Goal: Transaction & Acquisition: Purchase product/service

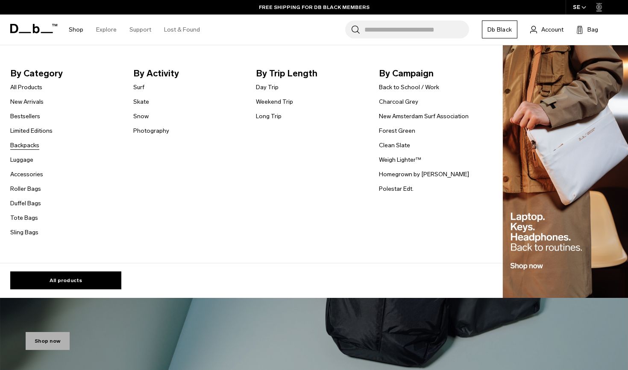
click at [33, 146] on link "Backpacks" at bounding box center [24, 145] width 29 height 9
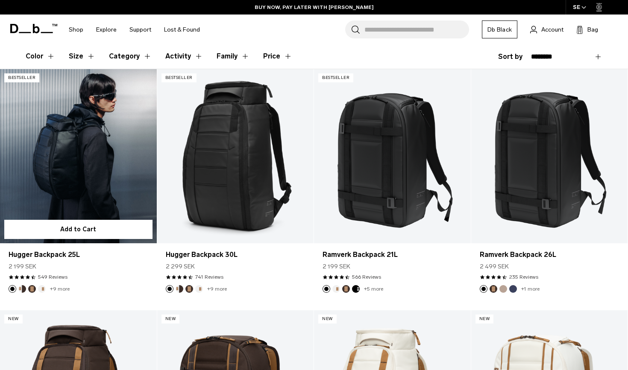
scroll to position [147, 0]
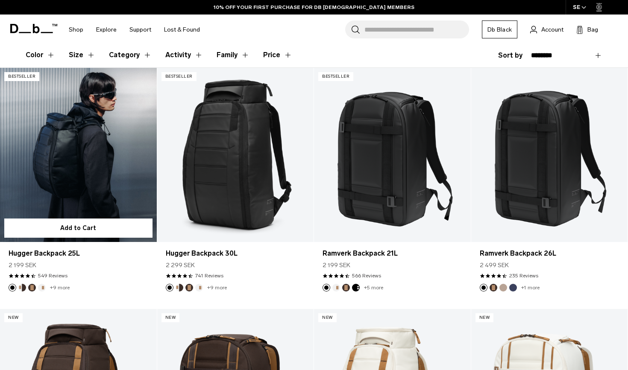
click at [104, 146] on link "Hugger Backpack 25L" at bounding box center [78, 155] width 157 height 174
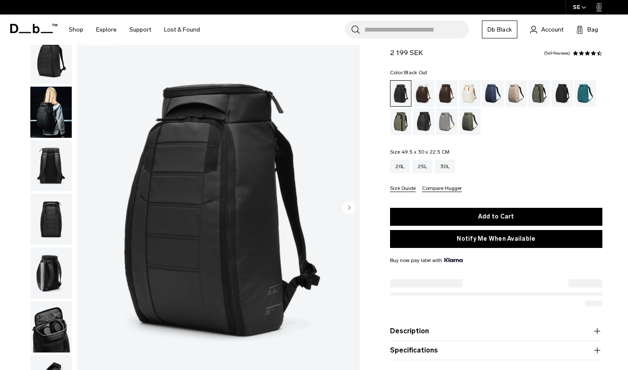
scroll to position [26, 0]
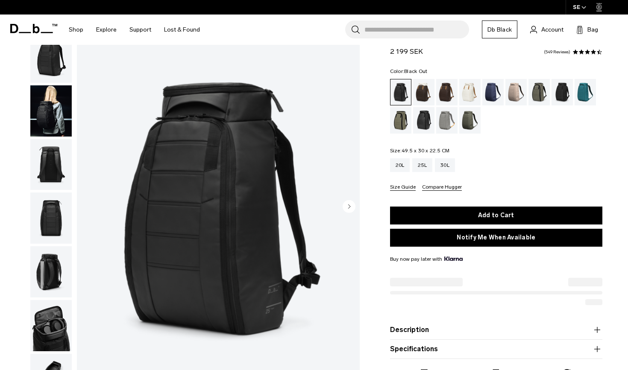
click at [53, 108] on img "button" at bounding box center [50, 110] width 41 height 51
click at [348, 211] on circle "button" at bounding box center [349, 206] width 13 height 13
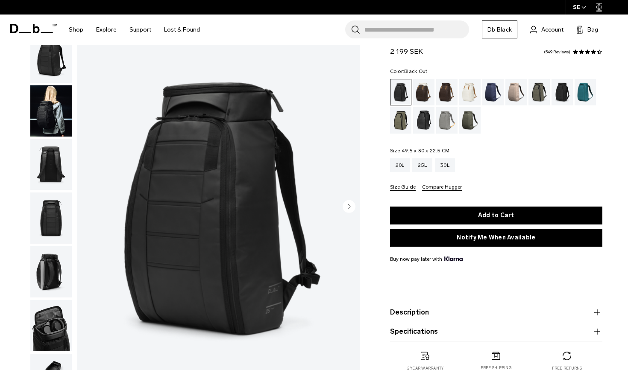
click at [348, 208] on circle "button" at bounding box center [349, 206] width 13 height 13
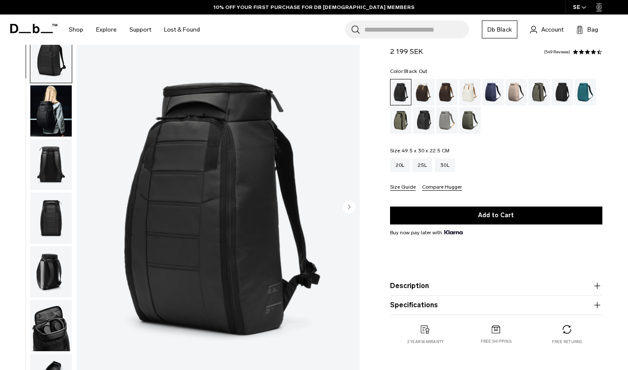
scroll to position [46, 0]
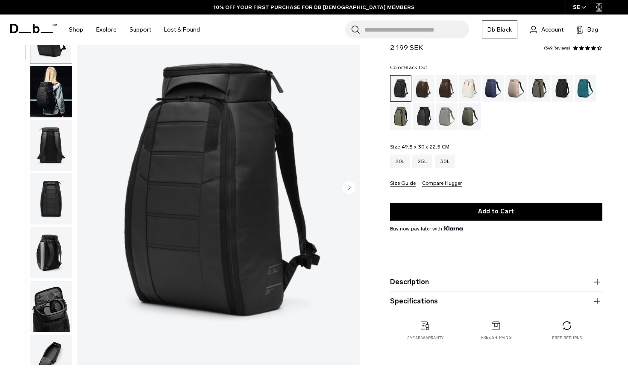
click at [354, 185] on circle "Next slide" at bounding box center [349, 187] width 13 height 13
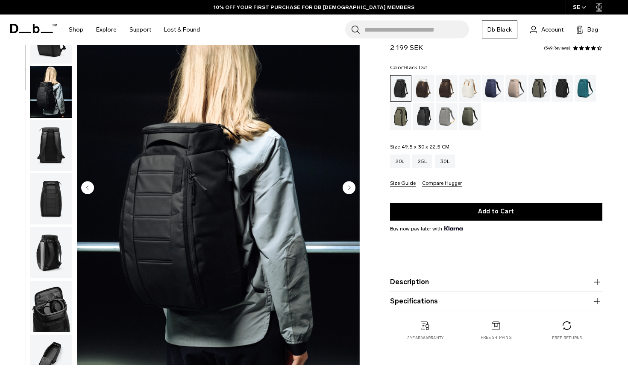
scroll to position [54, 0]
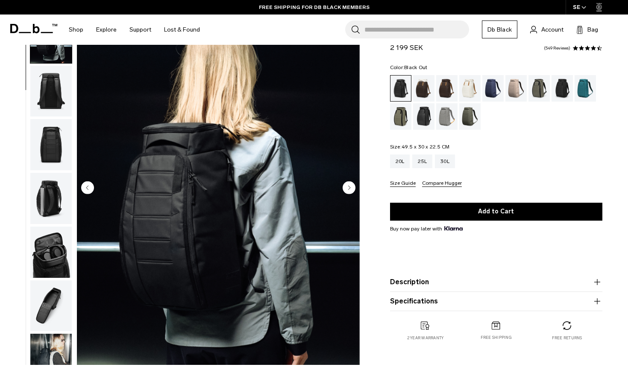
click at [348, 189] on circle "Next slide" at bounding box center [349, 187] width 13 height 13
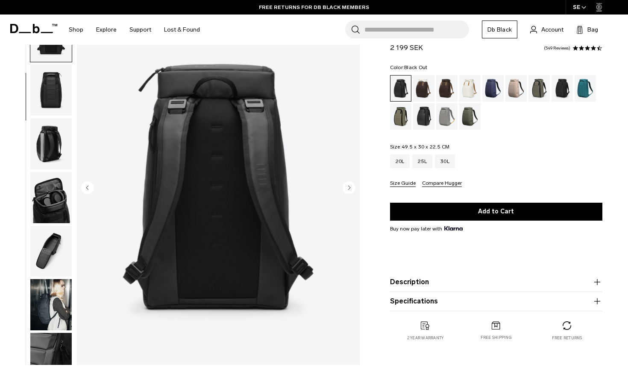
click at [348, 189] on circle "Next slide" at bounding box center [349, 187] width 13 height 13
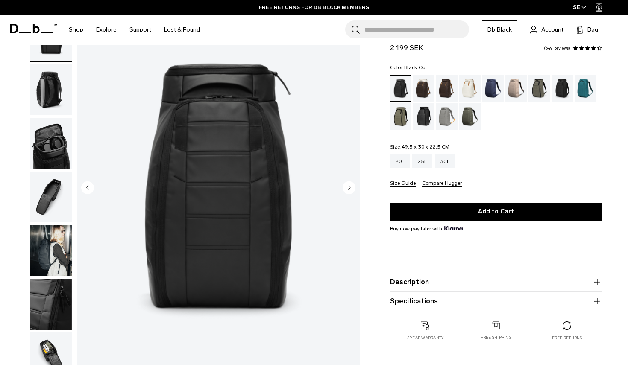
click at [348, 189] on circle "Next slide" at bounding box center [349, 187] width 13 height 13
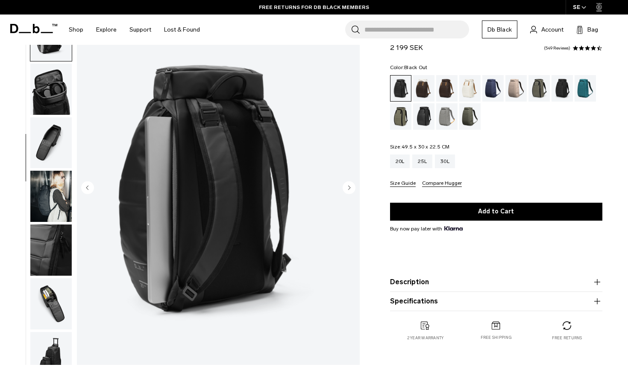
click at [348, 189] on circle "Next slide" at bounding box center [349, 187] width 13 height 13
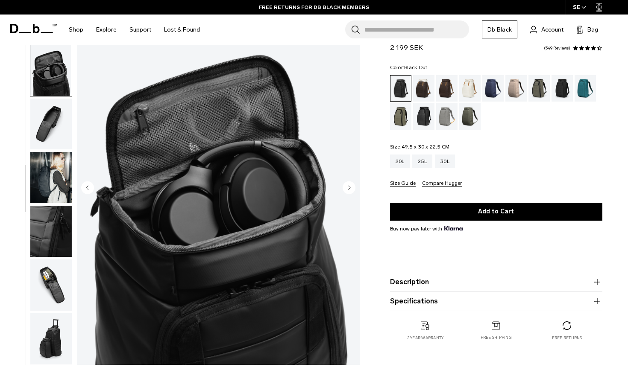
click at [348, 189] on circle "Next slide" at bounding box center [349, 187] width 13 height 13
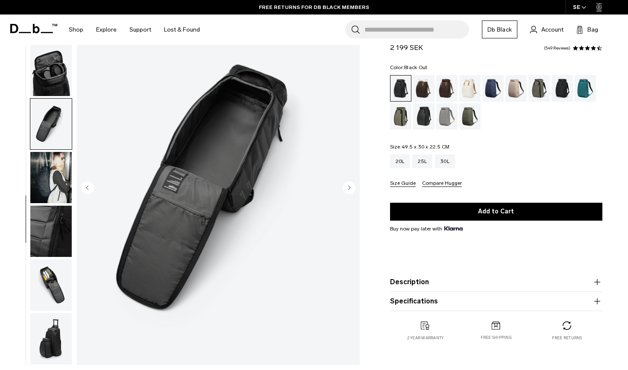
click at [348, 189] on circle "Next slide" at bounding box center [349, 187] width 13 height 13
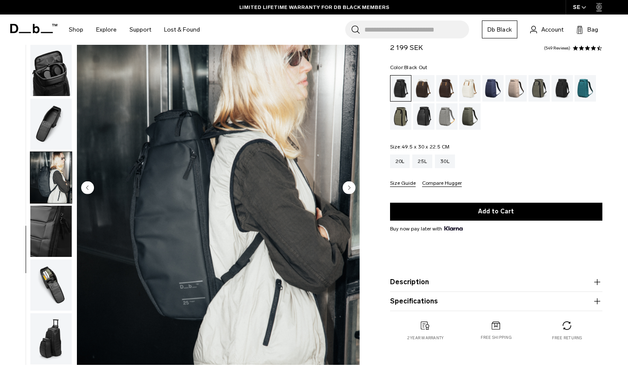
click at [348, 190] on circle "Next slide" at bounding box center [349, 187] width 13 height 13
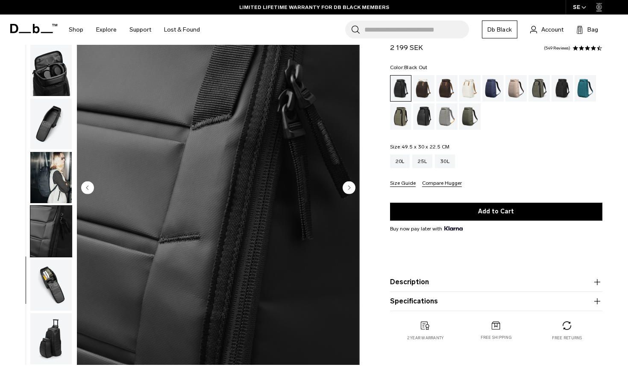
click at [348, 190] on circle "Next slide" at bounding box center [349, 187] width 13 height 13
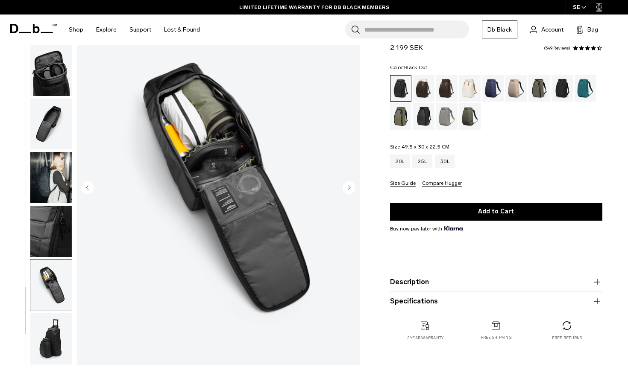
click at [348, 190] on circle "Next slide" at bounding box center [349, 187] width 13 height 13
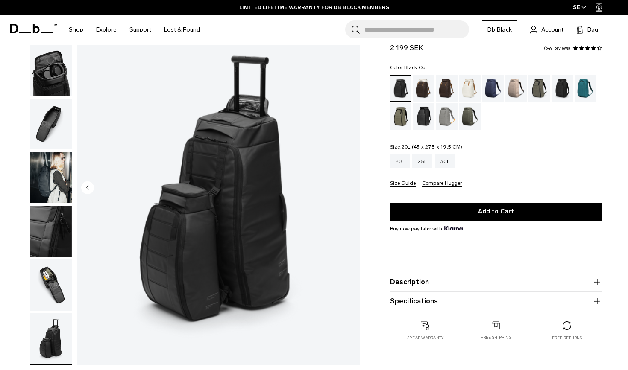
click at [403, 160] on div "20L" at bounding box center [400, 162] width 20 height 14
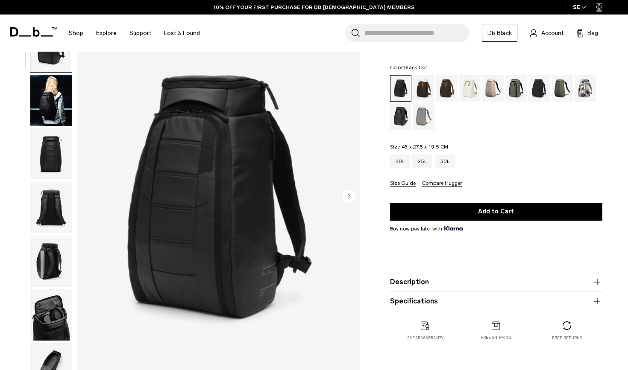
scroll to position [45, 0]
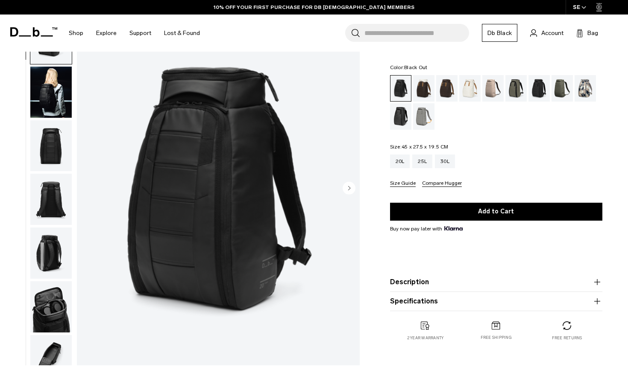
click at [345, 188] on circle "Next slide" at bounding box center [349, 188] width 13 height 13
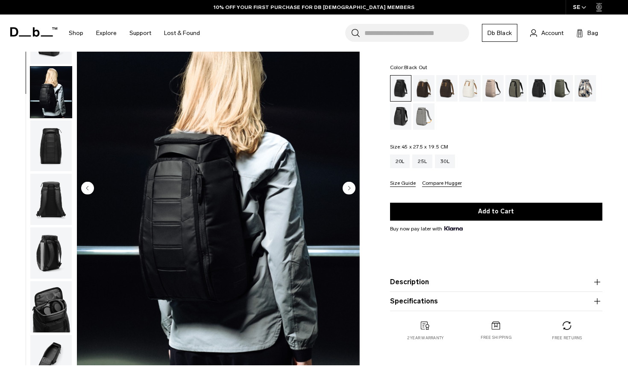
scroll to position [54, 0]
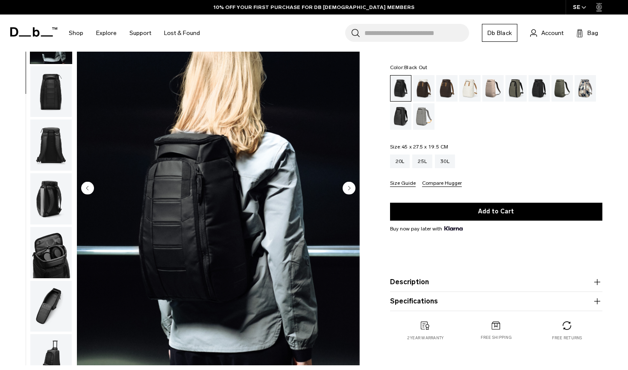
click at [347, 188] on circle "Next slide" at bounding box center [349, 188] width 13 height 13
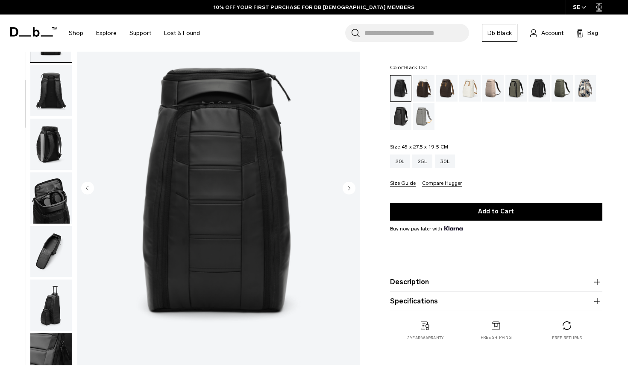
click at [347, 188] on circle "Next slide" at bounding box center [349, 188] width 13 height 13
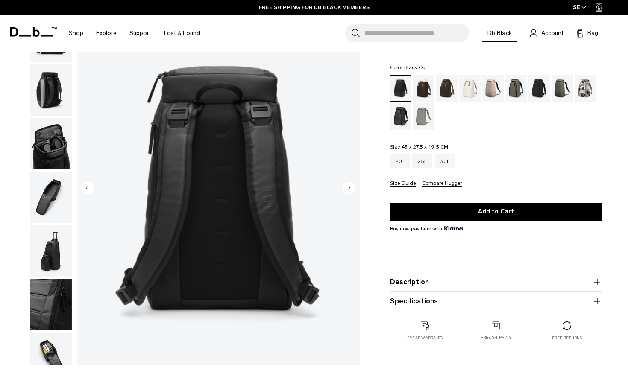
click at [347, 188] on circle "Next slide" at bounding box center [349, 188] width 13 height 13
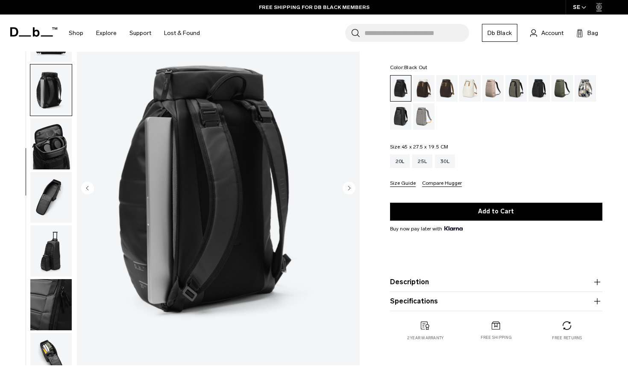
scroll to position [189, 0]
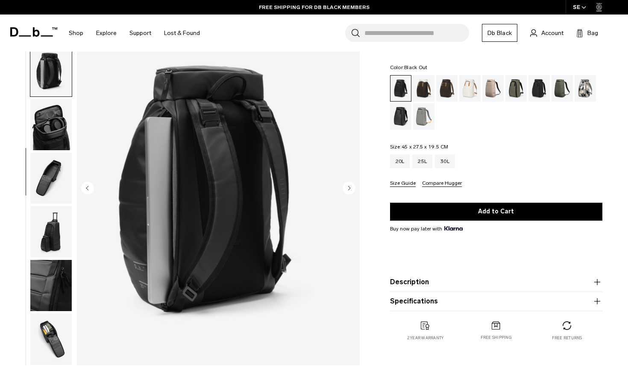
click at [347, 188] on circle "Next slide" at bounding box center [349, 188] width 13 height 13
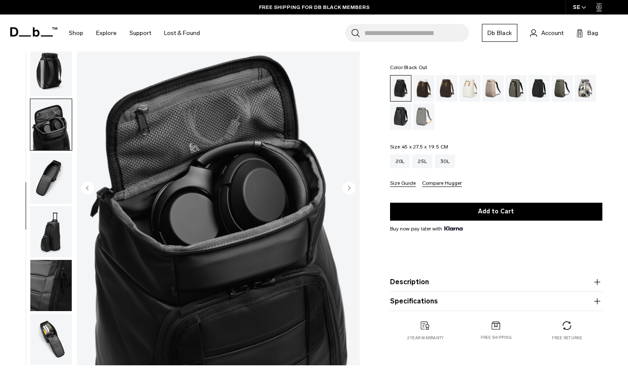
click at [347, 188] on circle "Next slide" at bounding box center [349, 188] width 13 height 13
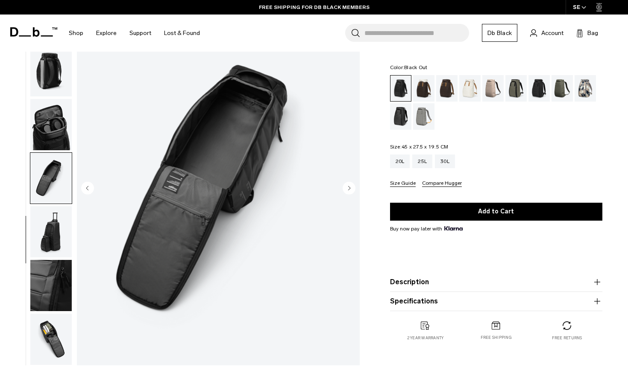
click at [347, 188] on circle "Next slide" at bounding box center [349, 188] width 13 height 13
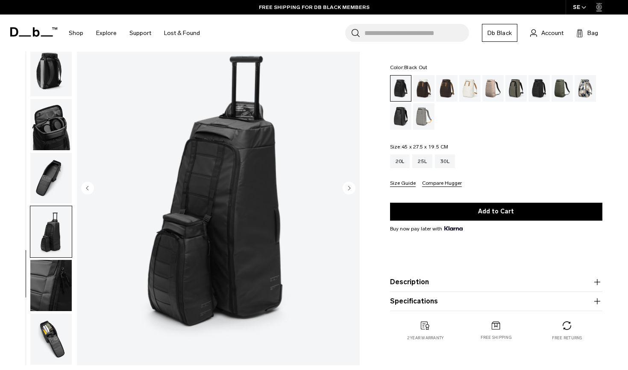
click at [347, 188] on circle "Next slide" at bounding box center [349, 188] width 13 height 13
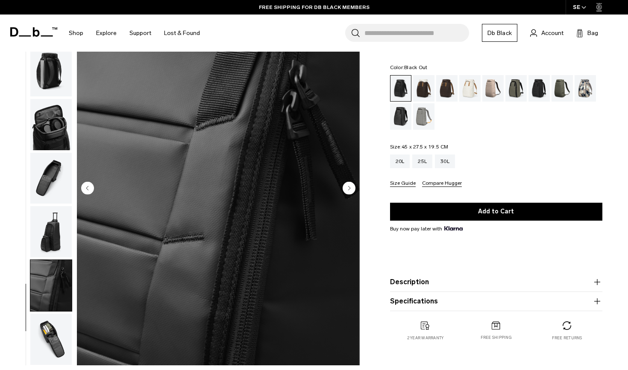
click at [347, 187] on circle "Next slide" at bounding box center [349, 188] width 13 height 13
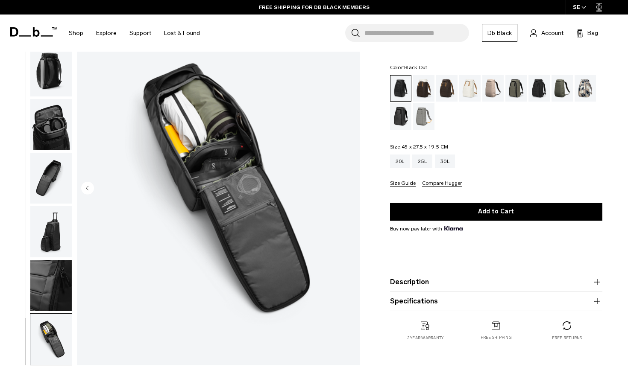
click at [347, 187] on img "10 / 10" at bounding box center [218, 188] width 283 height 353
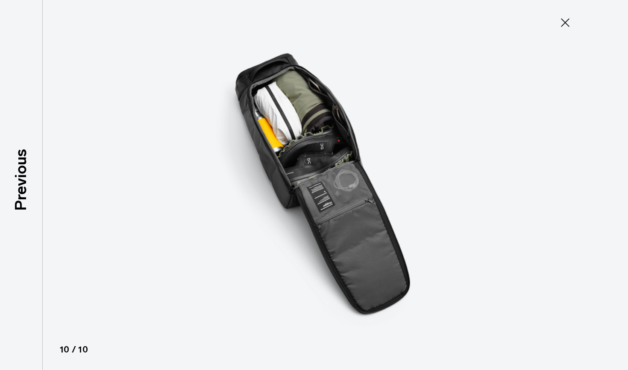
click at [561, 21] on icon at bounding box center [565, 23] width 14 height 14
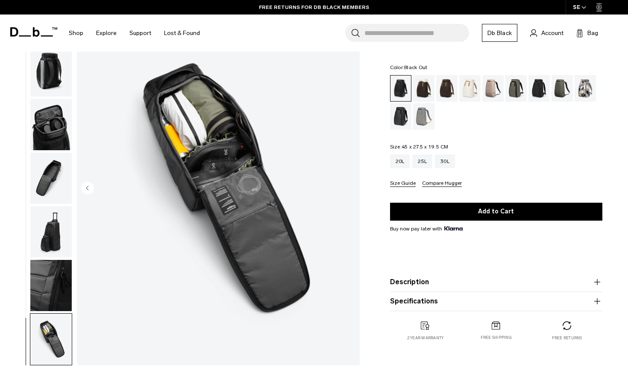
click at [59, 76] on img "button" at bounding box center [50, 70] width 41 height 51
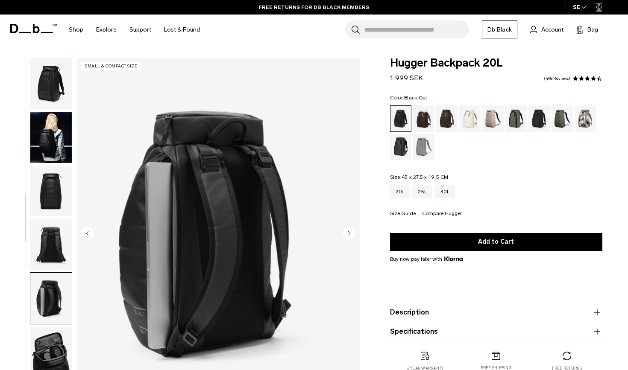
scroll to position [0, 0]
click at [53, 88] on img "button" at bounding box center [50, 83] width 41 height 51
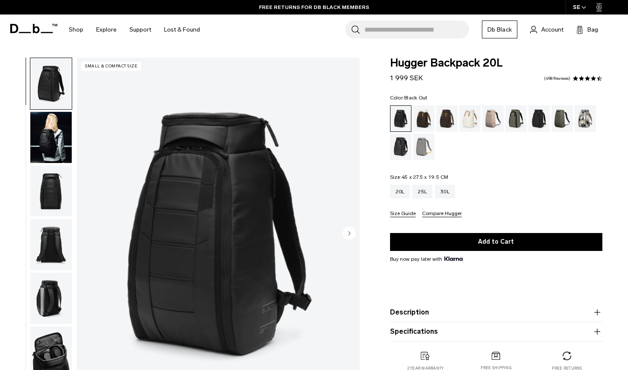
click at [53, 130] on img "button" at bounding box center [50, 137] width 41 height 51
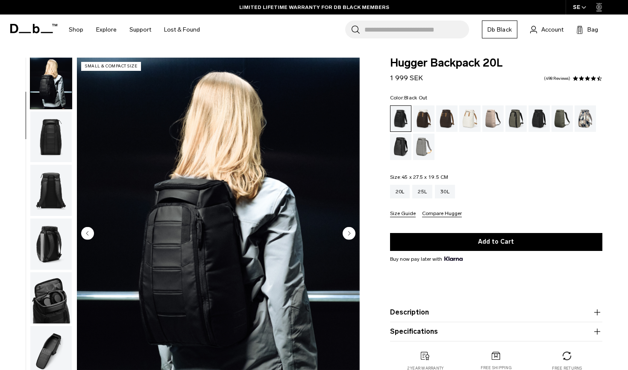
click at [49, 71] on img "button" at bounding box center [50, 83] width 41 height 51
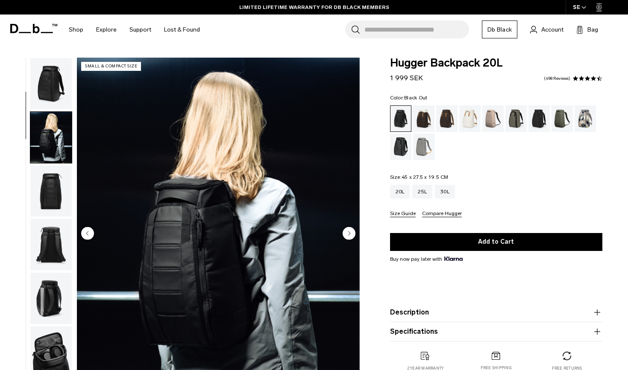
scroll to position [0, 0]
click at [51, 90] on img "button" at bounding box center [50, 83] width 41 height 51
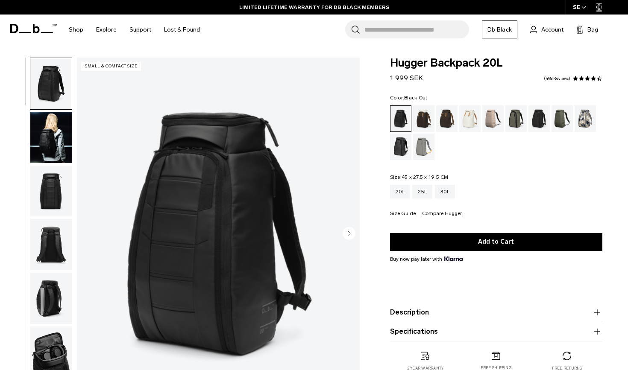
click at [54, 139] on img "button" at bounding box center [50, 137] width 41 height 51
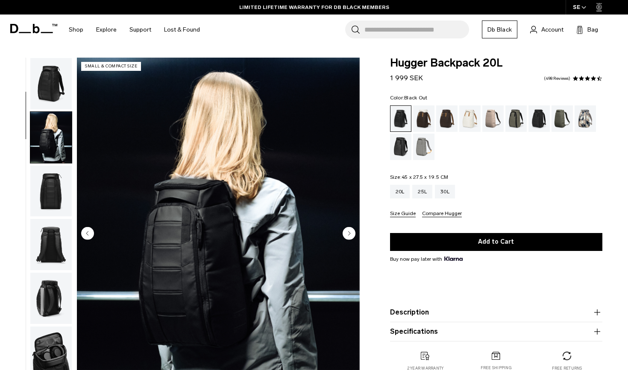
scroll to position [54, 0]
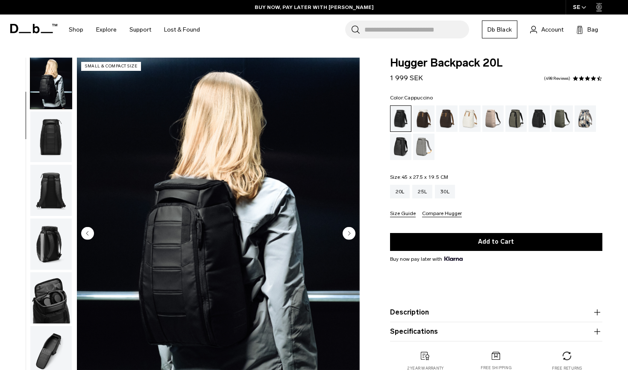
click at [421, 117] on div "Cappuccino" at bounding box center [424, 119] width 22 height 26
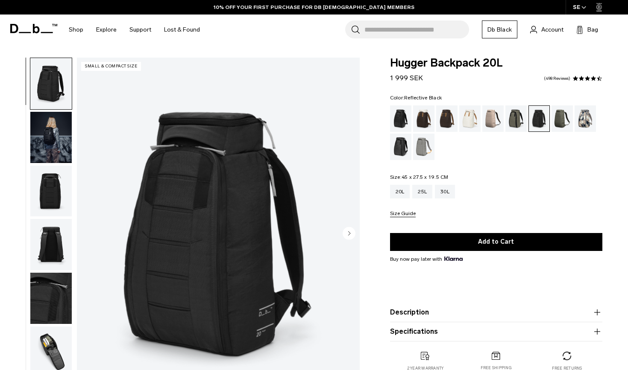
click at [398, 148] on div "Reflective Black" at bounding box center [401, 147] width 22 height 26
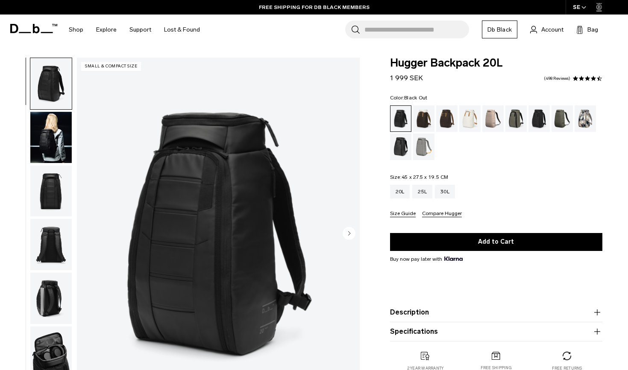
click at [62, 147] on img "button" at bounding box center [50, 137] width 41 height 51
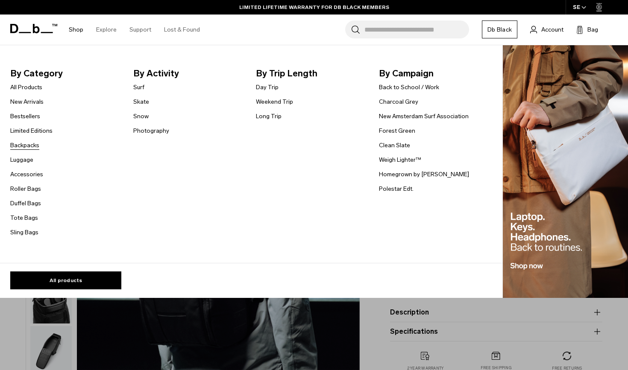
click at [29, 147] on link "Backpacks" at bounding box center [24, 145] width 29 height 9
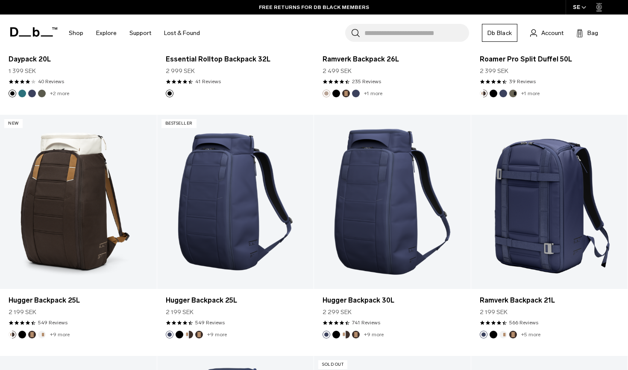
scroll to position [1306, 0]
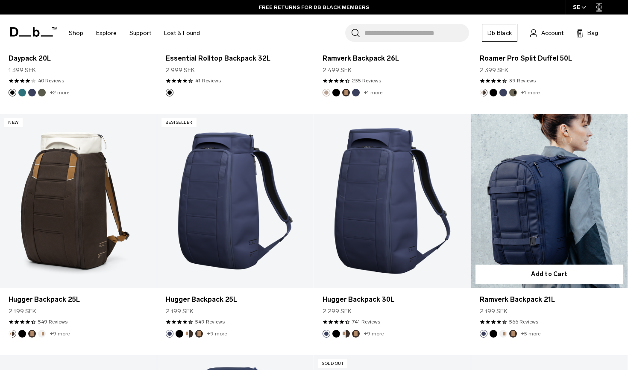
click at [538, 214] on link "Ramverk Backpack 21L" at bounding box center [549, 201] width 157 height 174
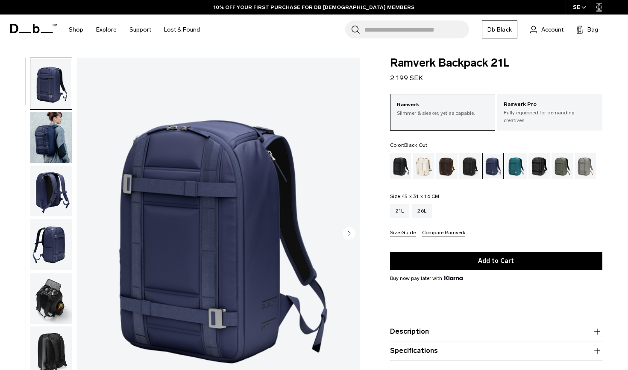
click at [401, 159] on div "Black Out" at bounding box center [401, 166] width 22 height 26
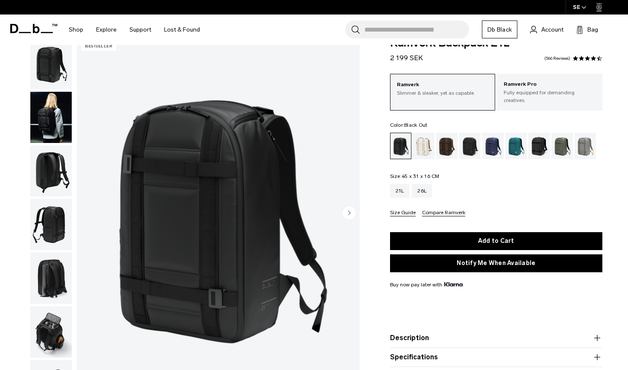
click at [347, 211] on circle "button" at bounding box center [349, 213] width 13 height 13
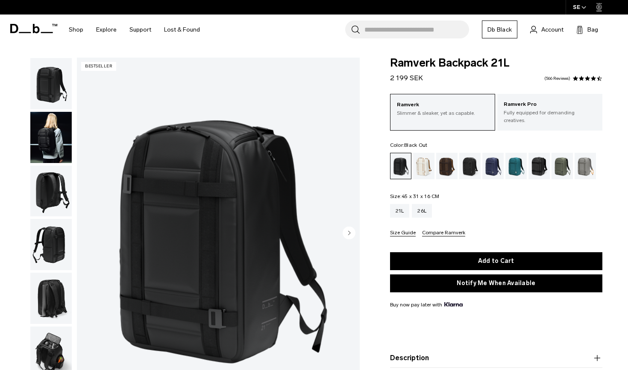
scroll to position [20, 0]
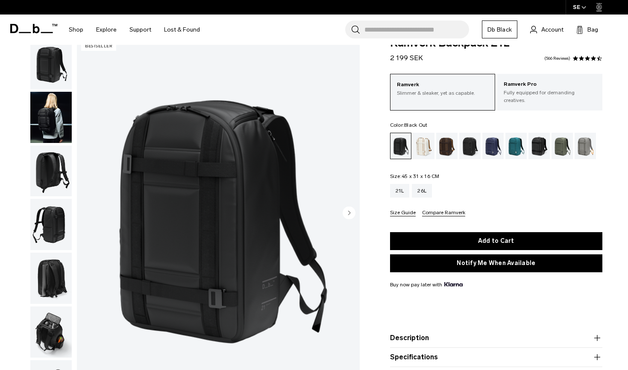
click at [349, 211] on circle "button" at bounding box center [349, 213] width 13 height 13
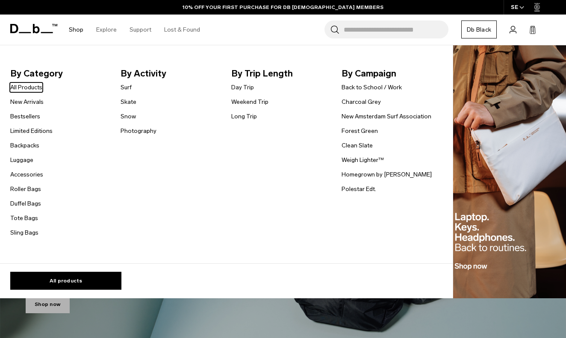
click at [74, 33] on link "Shop" at bounding box center [76, 30] width 15 height 30
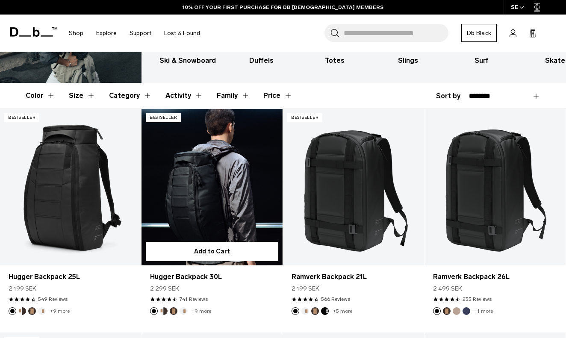
scroll to position [151, 0]
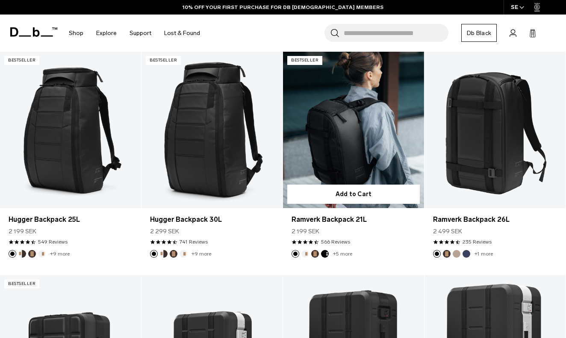
click at [329, 146] on link "Ramverk Backpack 21L" at bounding box center [353, 130] width 141 height 157
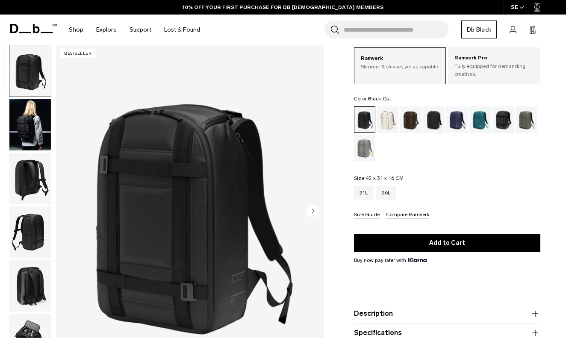
scroll to position [48, 0]
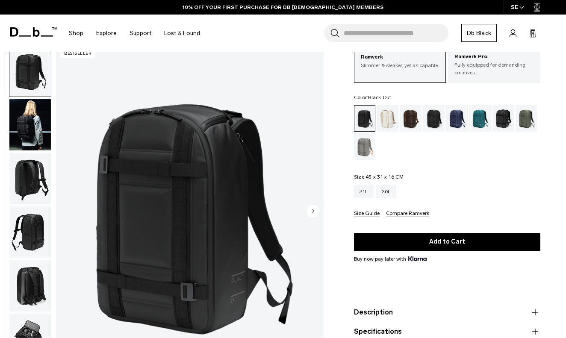
click at [317, 209] on circle "Next slide" at bounding box center [312, 211] width 13 height 13
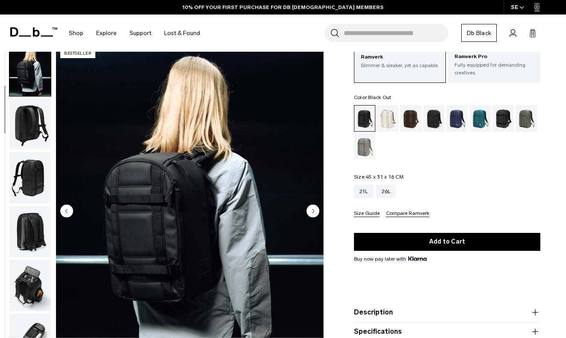
click at [312, 213] on icon "Next slide" at bounding box center [313, 211] width 2 height 4
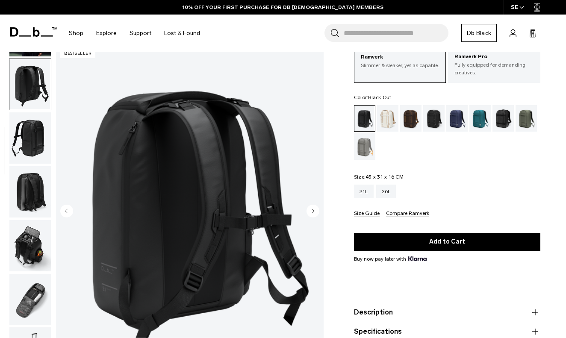
click at [312, 213] on circle "Next slide" at bounding box center [312, 211] width 13 height 13
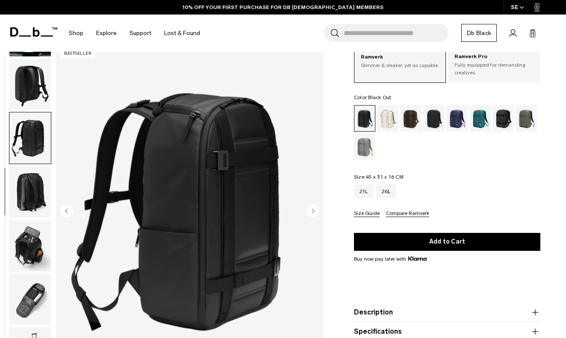
click at [312, 213] on circle "Next slide" at bounding box center [312, 211] width 13 height 13
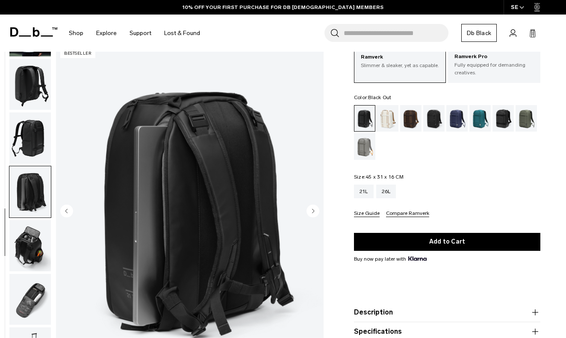
click at [312, 213] on circle "Next slide" at bounding box center [312, 211] width 13 height 13
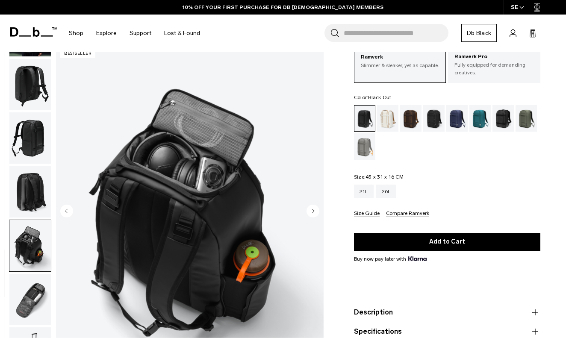
click at [312, 213] on circle "Next slide" at bounding box center [312, 211] width 13 height 13
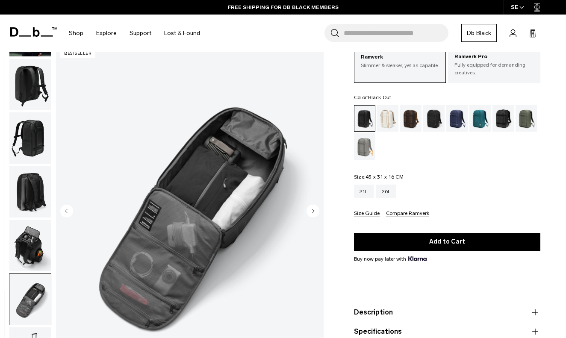
click at [312, 214] on circle "Next slide" at bounding box center [312, 211] width 13 height 13
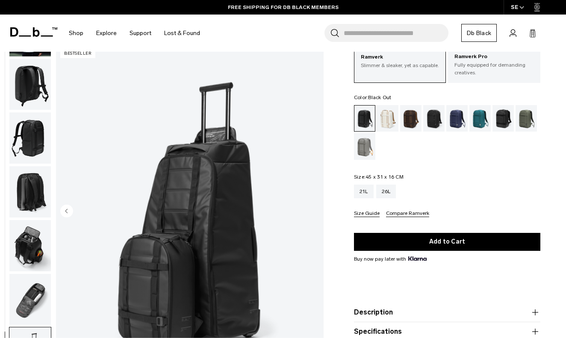
click at [311, 214] on img "8 / 8" at bounding box center [189, 212] width 267 height 334
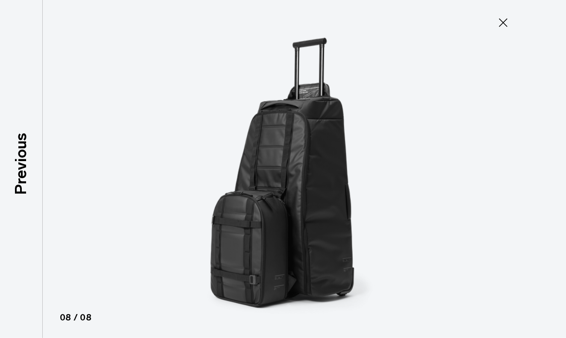
click at [503, 26] on icon at bounding box center [503, 23] width 14 height 14
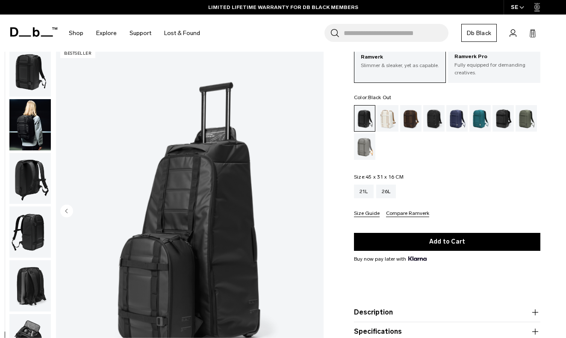
scroll to position [0, 0]
click at [31, 73] on img "button" at bounding box center [29, 70] width 41 height 51
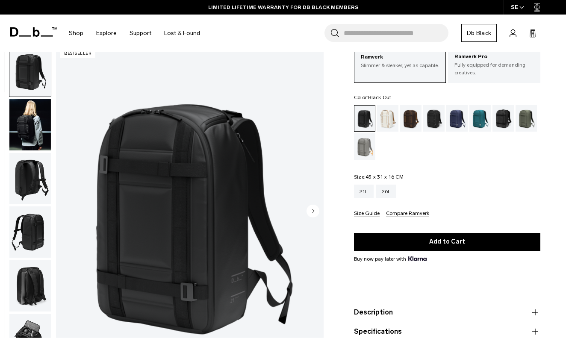
click at [28, 120] on img "button" at bounding box center [29, 124] width 41 height 51
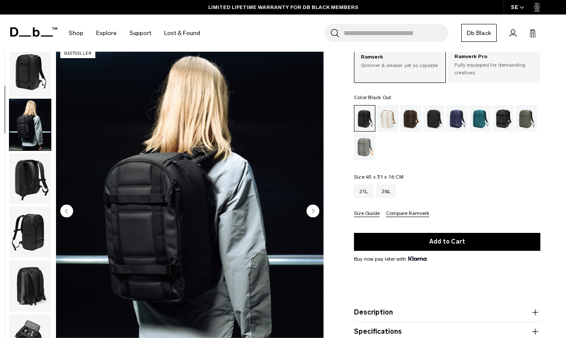
click at [29, 73] on img "button" at bounding box center [29, 70] width 41 height 51
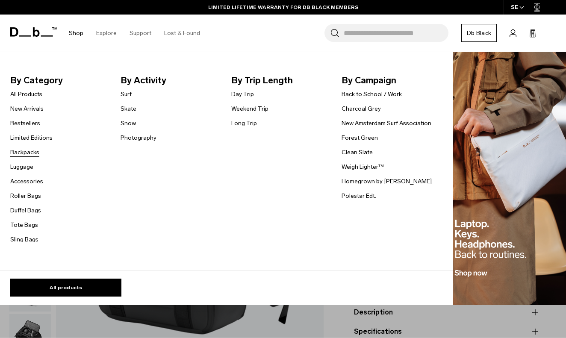
click at [26, 151] on link "Backpacks" at bounding box center [24, 152] width 29 height 9
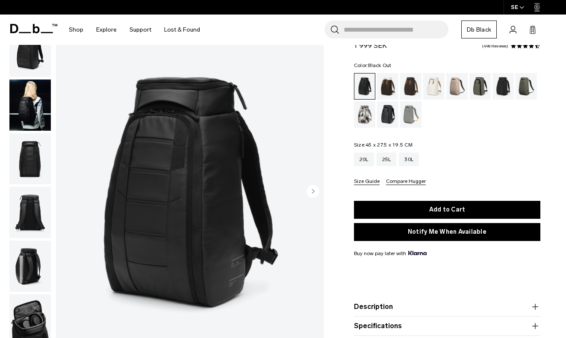
scroll to position [33, 0]
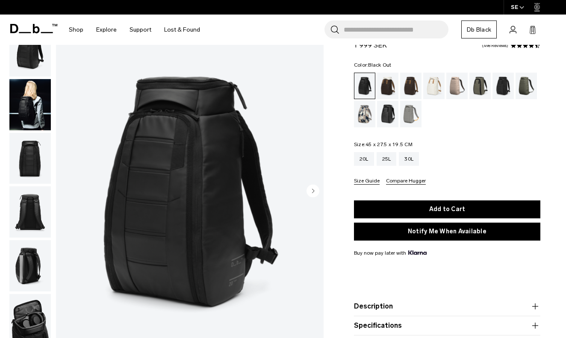
click at [38, 101] on img "button" at bounding box center [29, 104] width 41 height 51
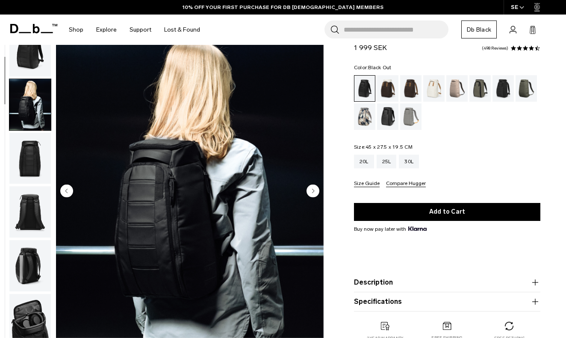
scroll to position [54, 0]
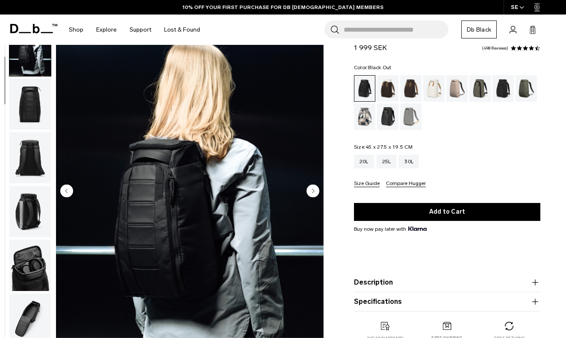
click at [312, 192] on icon "Next slide" at bounding box center [313, 191] width 2 height 4
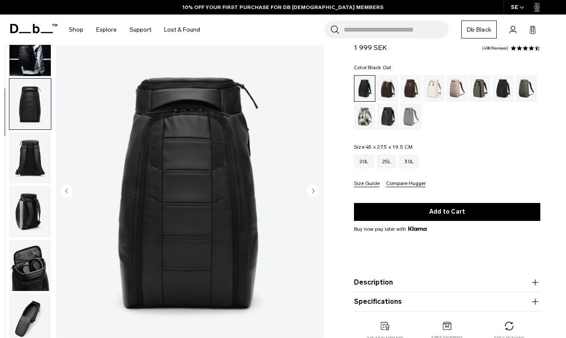
scroll to position [109, 0]
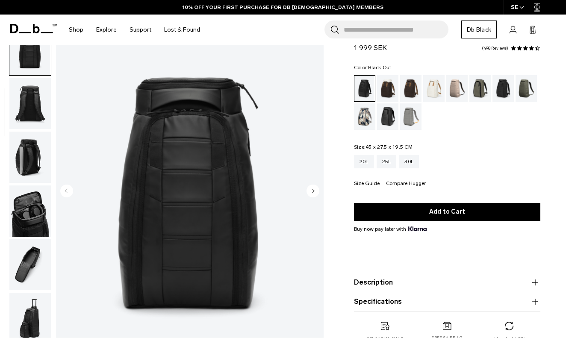
click at [312, 192] on icon "Next slide" at bounding box center [313, 191] width 2 height 4
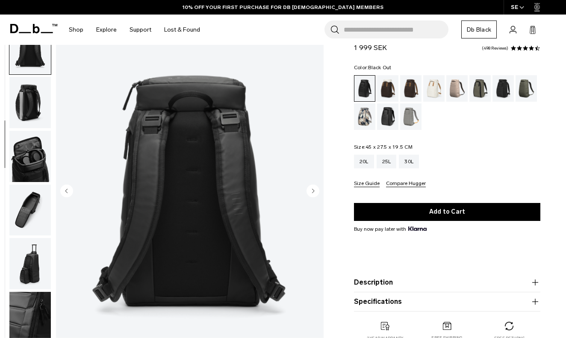
click at [312, 191] on icon "Next slide" at bounding box center [313, 191] width 2 height 4
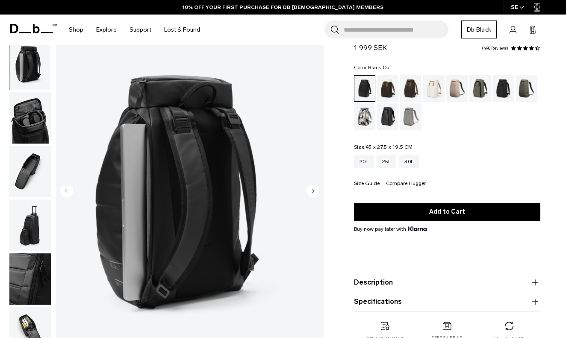
click at [312, 191] on circle "Next slide" at bounding box center [312, 191] width 13 height 13
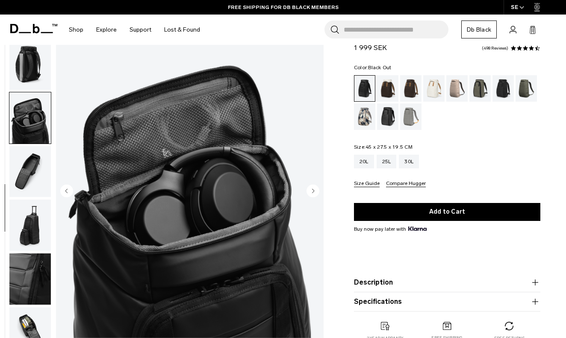
click at [312, 191] on circle "Next slide" at bounding box center [312, 191] width 13 height 13
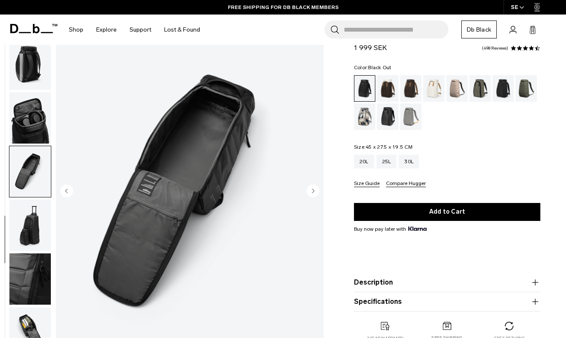
click at [312, 191] on circle "Next slide" at bounding box center [312, 191] width 13 height 13
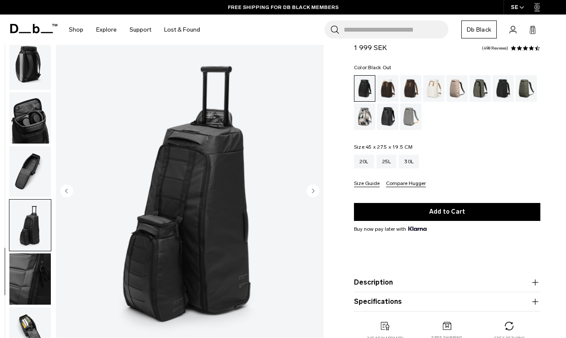
click at [312, 191] on circle "Next slide" at bounding box center [312, 191] width 13 height 13
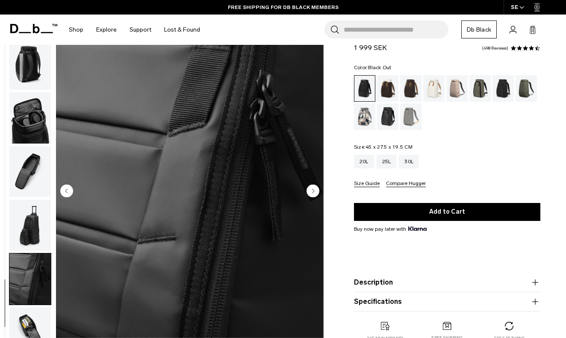
click at [312, 191] on circle "Next slide" at bounding box center [312, 191] width 13 height 13
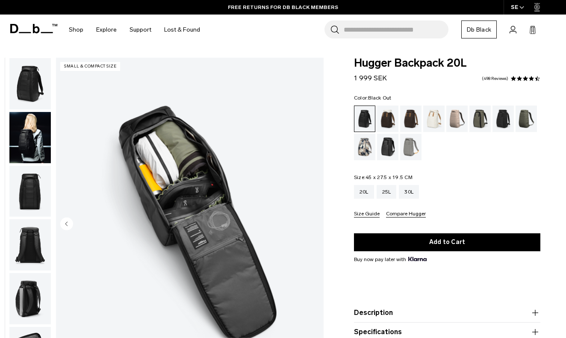
scroll to position [0, 0]
click at [32, 89] on img "button" at bounding box center [29, 83] width 41 height 51
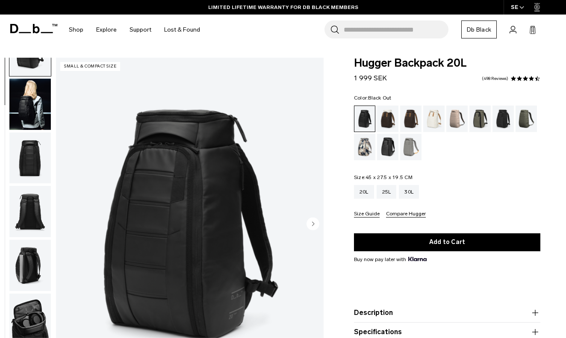
scroll to position [33, 0]
click at [29, 109] on img "button" at bounding box center [29, 104] width 41 height 51
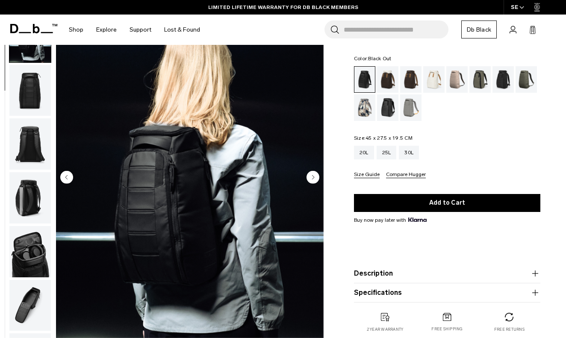
scroll to position [49, 0]
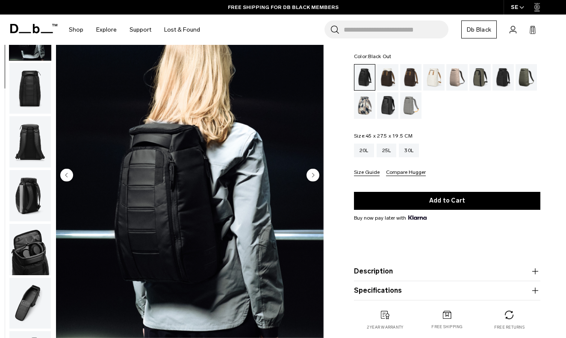
click at [317, 176] on circle "Next slide" at bounding box center [312, 175] width 13 height 13
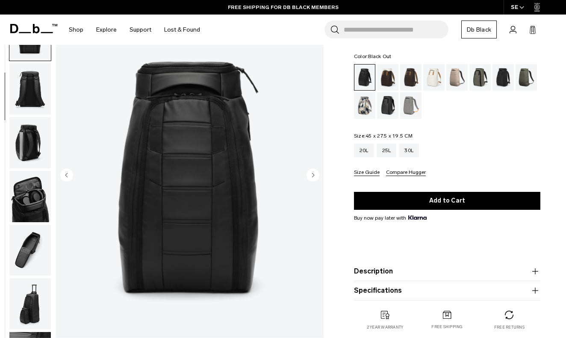
scroll to position [109, 0]
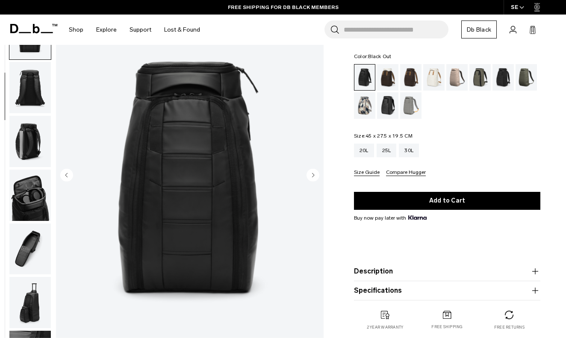
click at [315, 176] on circle "Next slide" at bounding box center [312, 175] width 13 height 13
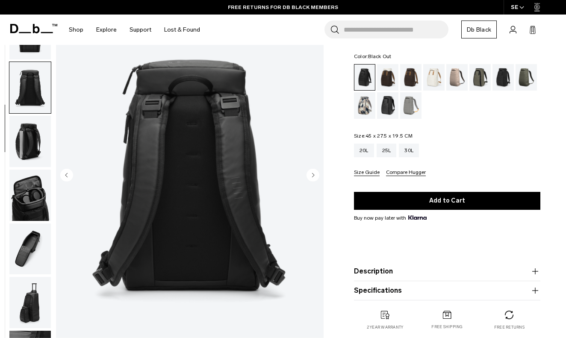
scroll to position [163, 0]
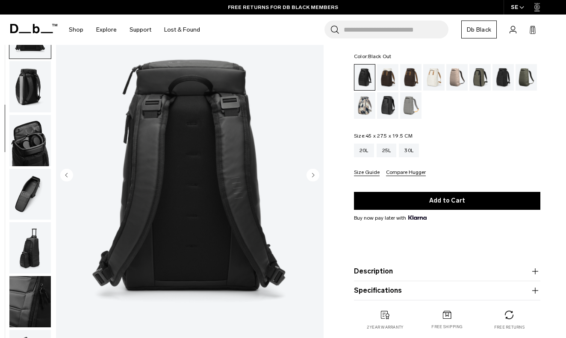
click at [314, 176] on circle "Next slide" at bounding box center [312, 175] width 13 height 13
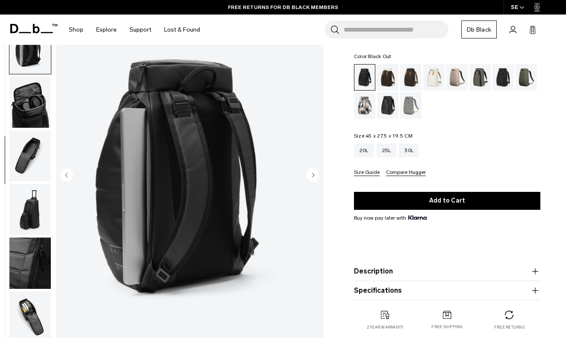
click at [313, 178] on circle "Next slide" at bounding box center [312, 175] width 13 height 13
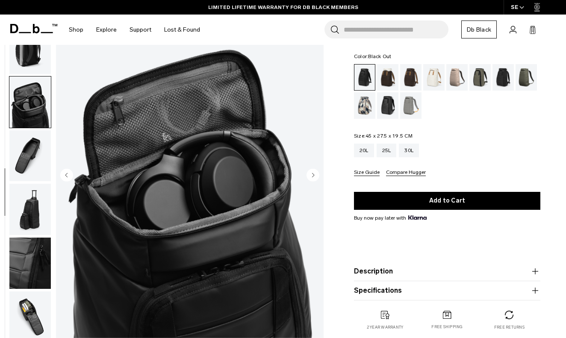
click at [314, 178] on circle "Next slide" at bounding box center [312, 175] width 13 height 13
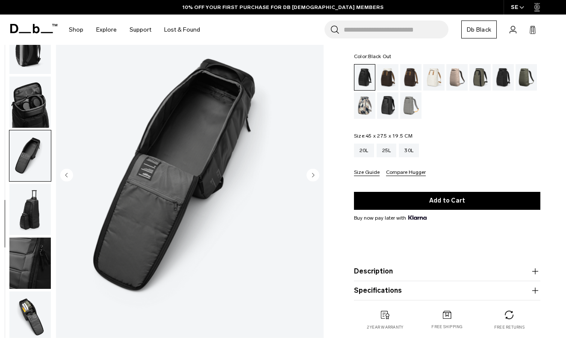
click at [312, 177] on icon "Next slide" at bounding box center [312, 175] width 13 height 13
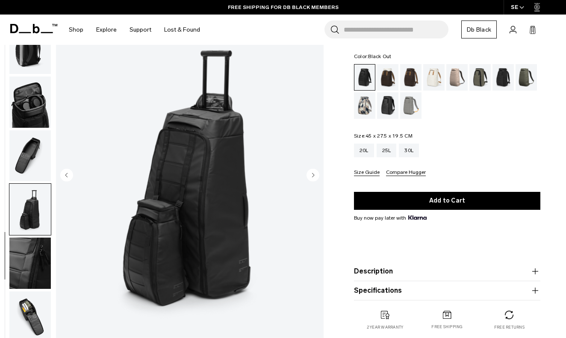
click at [312, 177] on icon "Next slide" at bounding box center [313, 175] width 2 height 4
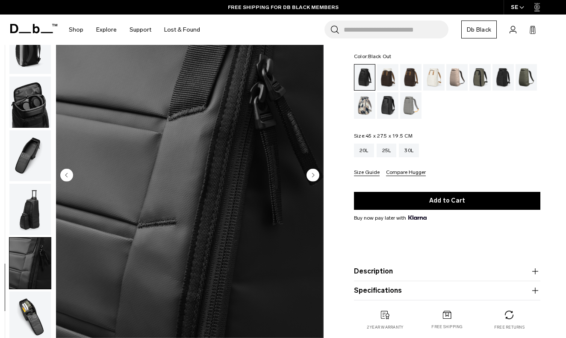
click at [312, 177] on icon "Next slide" at bounding box center [313, 175] width 2 height 4
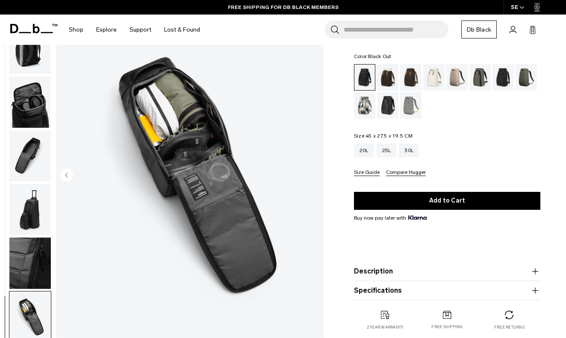
click at [287, 169] on img "10 / 10" at bounding box center [189, 176] width 267 height 334
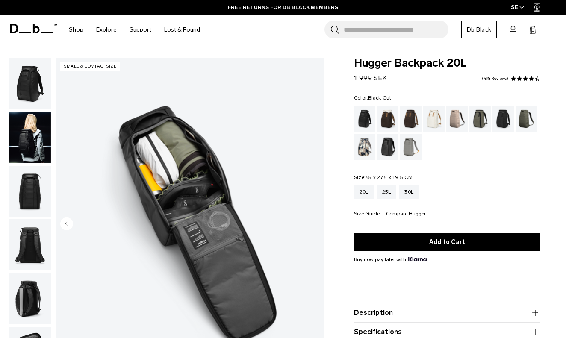
scroll to position [0, 0]
click at [27, 84] on img "button" at bounding box center [29, 83] width 41 height 51
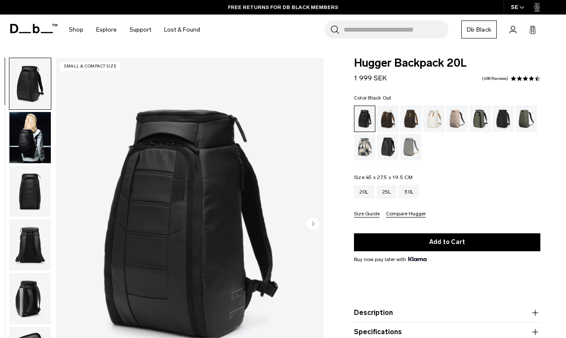
click at [32, 138] on img "button" at bounding box center [29, 137] width 41 height 51
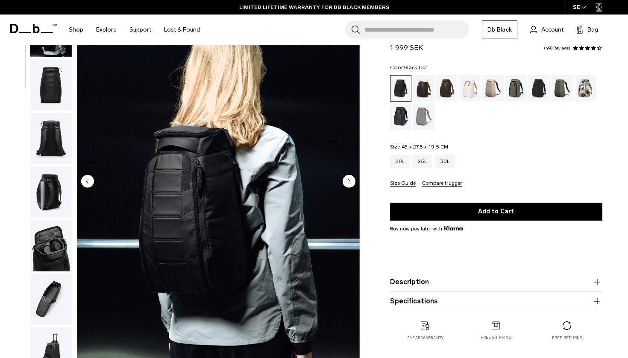
scroll to position [53, 0]
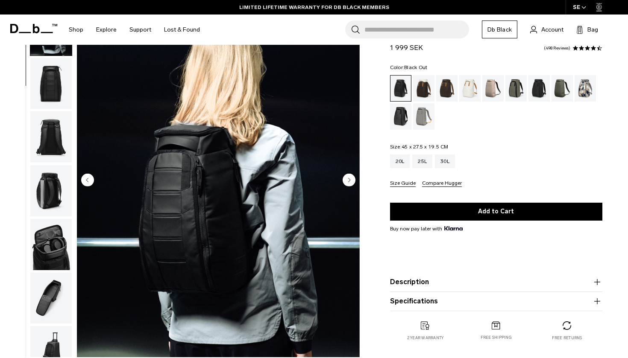
click at [352, 180] on circle "Next slide" at bounding box center [349, 179] width 13 height 13
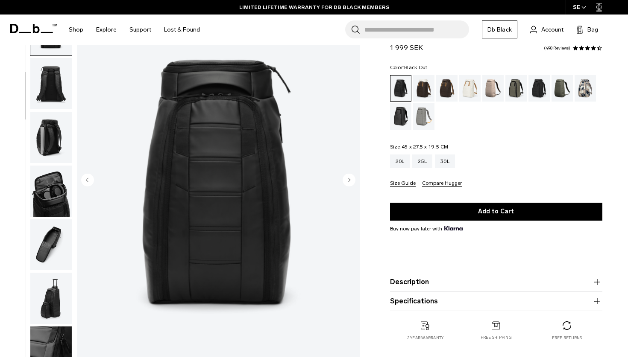
scroll to position [109, 0]
click at [352, 180] on circle "Next slide" at bounding box center [349, 179] width 13 height 13
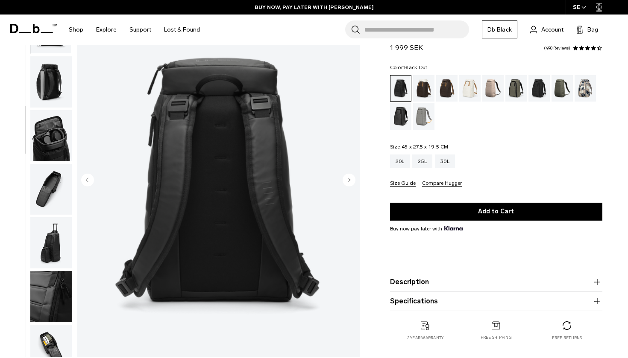
click at [352, 180] on circle "Next slide" at bounding box center [349, 179] width 13 height 13
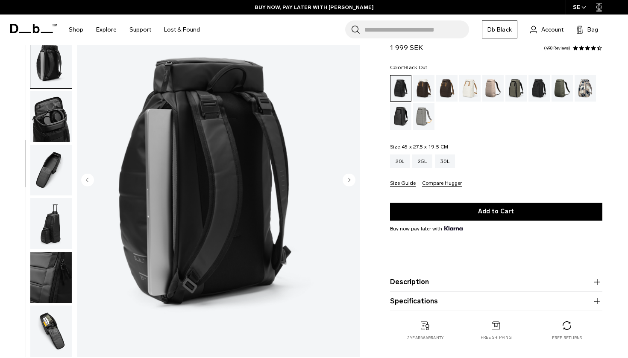
click at [352, 180] on circle "Next slide" at bounding box center [349, 179] width 13 height 13
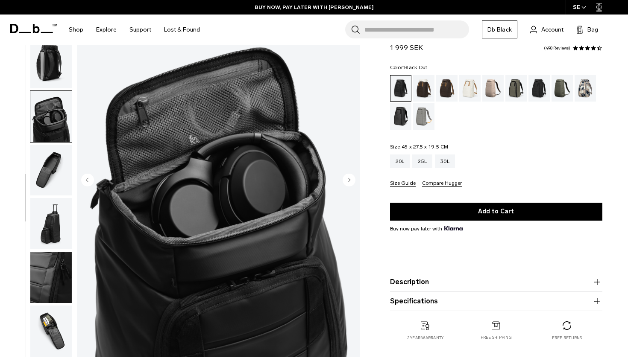
click at [352, 180] on circle "Next slide" at bounding box center [349, 179] width 13 height 13
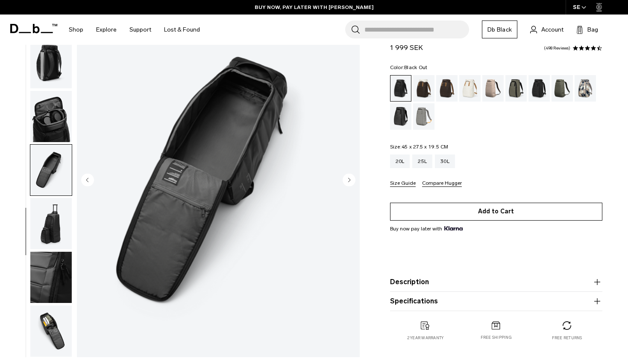
click at [480, 215] on button "Add to Cart" at bounding box center [496, 212] width 212 height 18
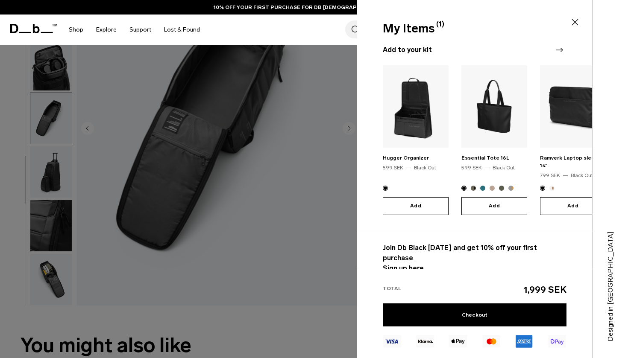
scroll to position [122, 0]
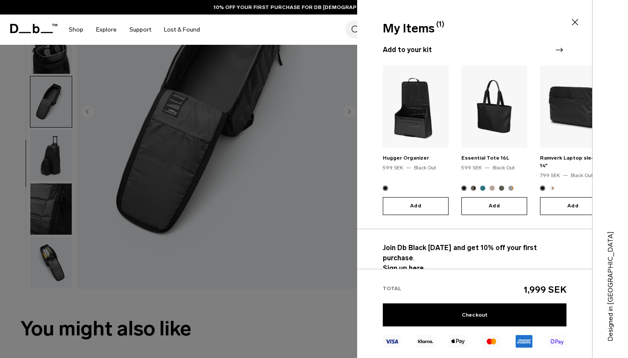
click at [565, 21] on icon at bounding box center [575, 22] width 10 height 10
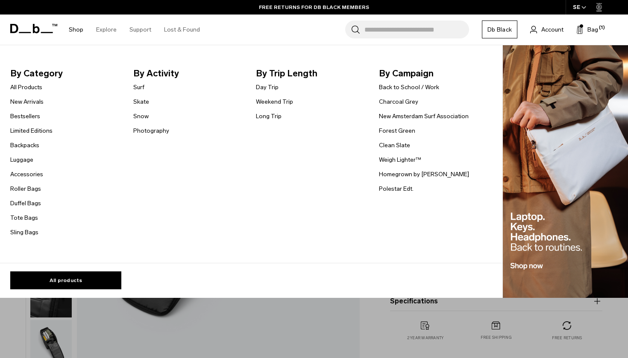
scroll to position [37, 0]
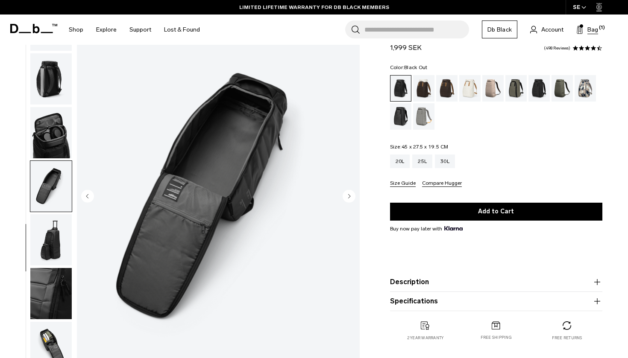
click at [565, 29] on button "Bag (1)" at bounding box center [587, 29] width 22 height 10
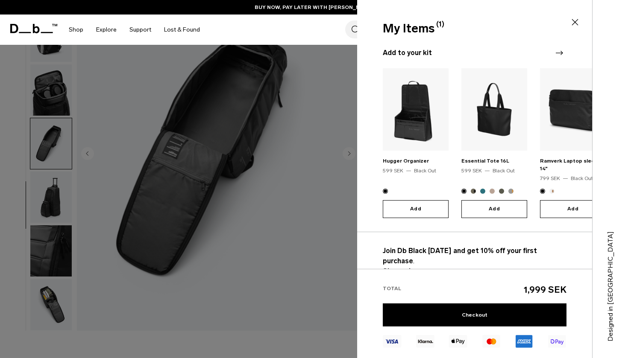
scroll to position [80, 0]
click at [563, 56] on icon "Next slide" at bounding box center [559, 53] width 10 height 10
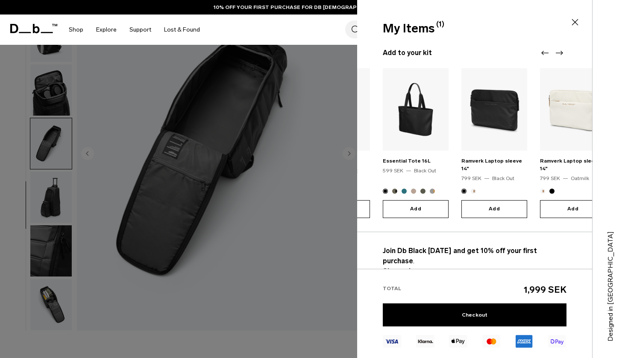
click at [560, 53] on icon "Next slide" at bounding box center [559, 53] width 10 height 10
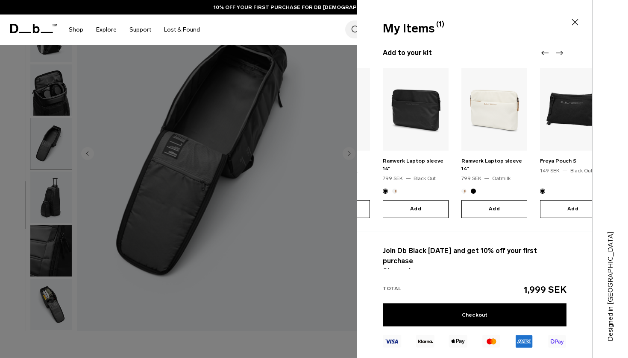
click at [559, 51] on icon "Next slide" at bounding box center [559, 53] width 10 height 10
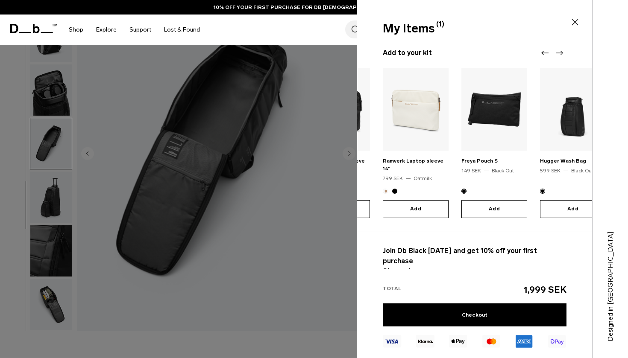
click at [559, 51] on icon "Next slide" at bounding box center [559, 53] width 10 height 10
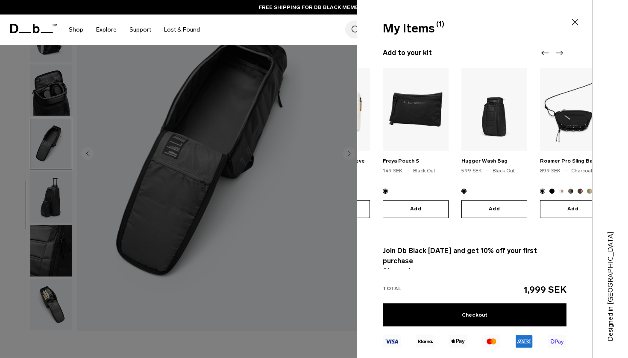
click at [559, 52] on icon "Next slide" at bounding box center [559, 53] width 10 height 10
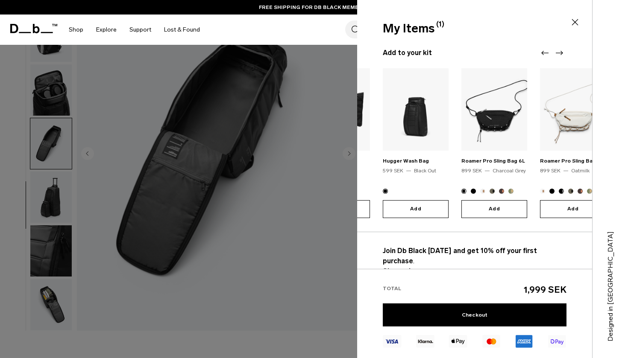
click at [559, 52] on icon "Next slide" at bounding box center [559, 53] width 10 height 10
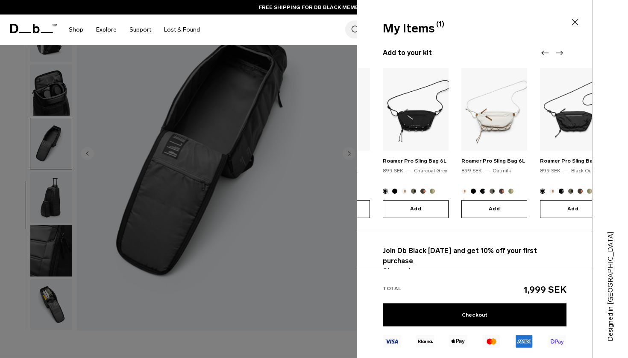
click at [559, 52] on icon "Next slide" at bounding box center [559, 53] width 10 height 10
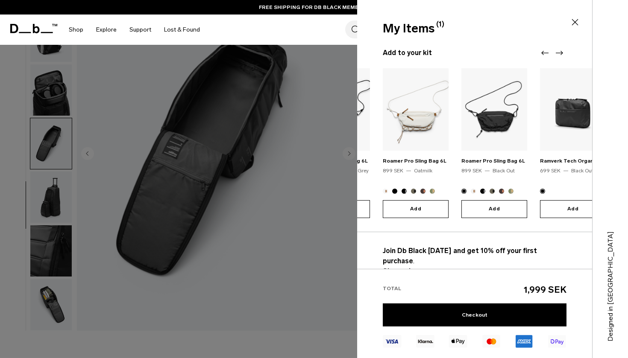
click at [559, 52] on icon "Next slide" at bounding box center [559, 53] width 10 height 10
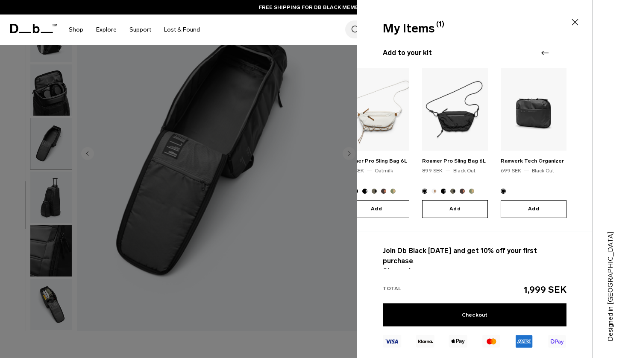
click at [559, 52] on div at bounding box center [552, 53] width 26 height 10
click at [464, 316] on link "Checkout" at bounding box center [475, 315] width 184 height 23
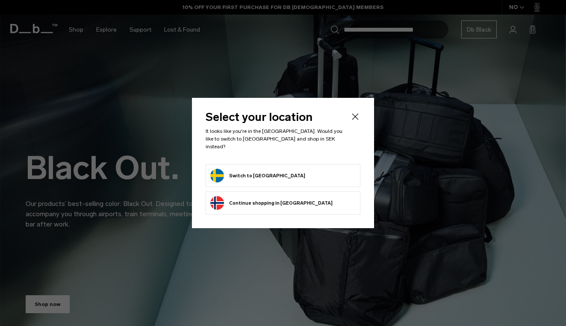
click at [249, 175] on button "Switch to [GEOGRAPHIC_DATA]" at bounding box center [257, 176] width 95 height 14
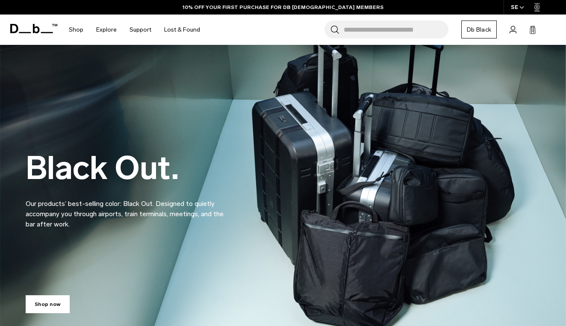
click at [361, 31] on input "Search for Bags, Luggage..." at bounding box center [396, 30] width 105 height 18
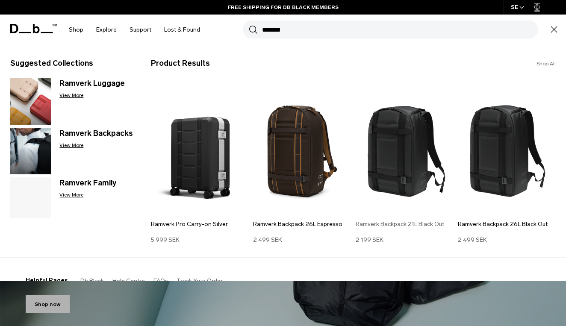
type input "*******"
click at [394, 153] on img at bounding box center [404, 148] width 98 height 132
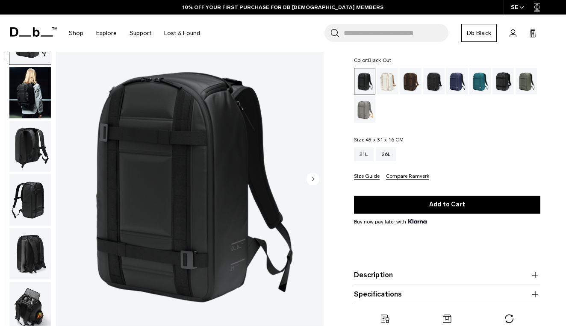
scroll to position [92, 0]
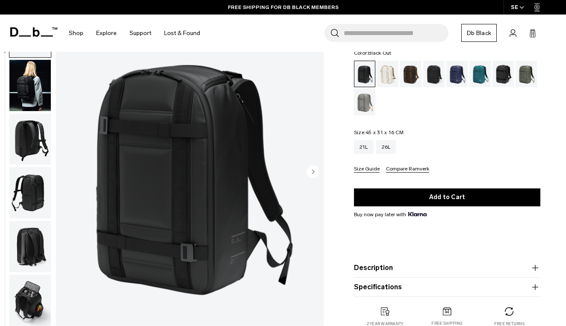
click at [36, 96] on img "button" at bounding box center [29, 84] width 41 height 51
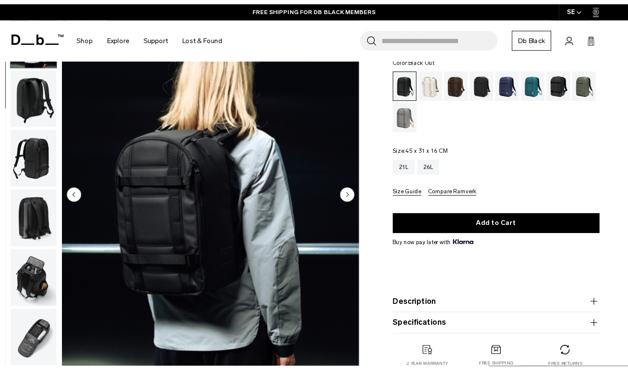
scroll to position [54, 0]
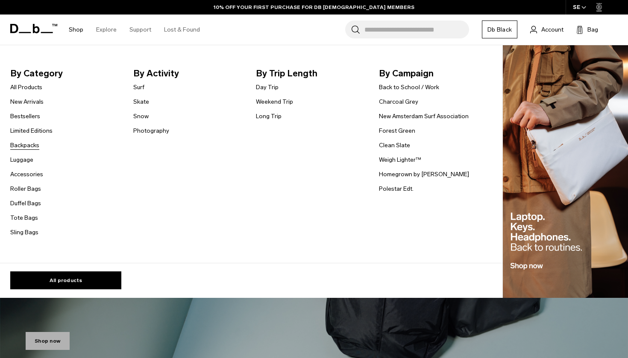
click at [33, 146] on link "Backpacks" at bounding box center [24, 145] width 29 height 9
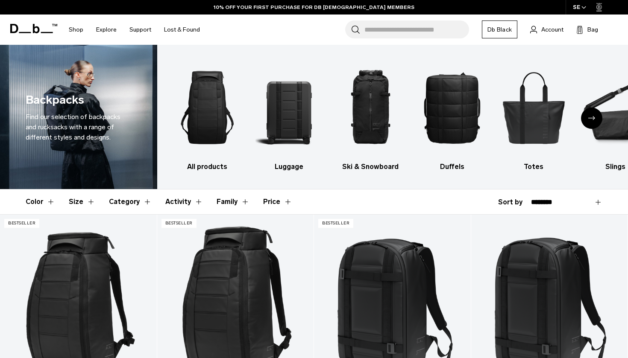
click at [589, 117] on icon "Next slide" at bounding box center [591, 118] width 7 height 4
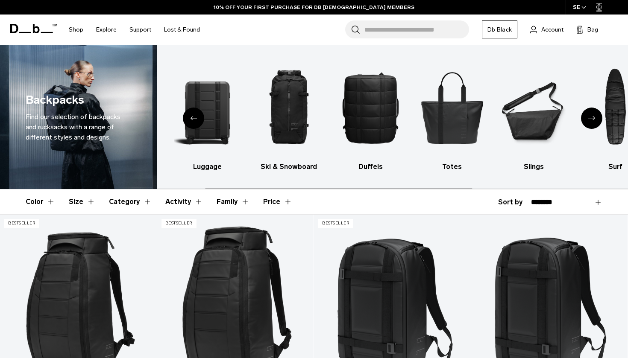
click at [589, 117] on icon "Next slide" at bounding box center [591, 118] width 7 height 4
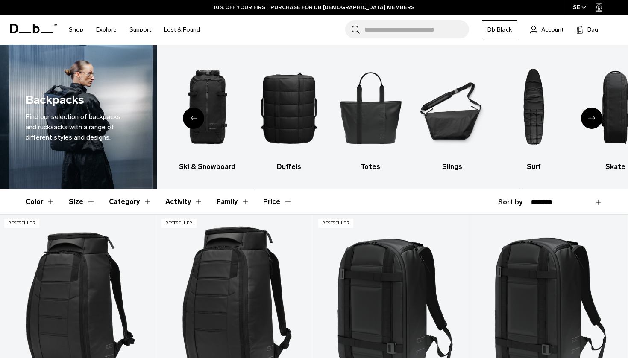
click at [589, 117] on icon "Next slide" at bounding box center [591, 118] width 7 height 4
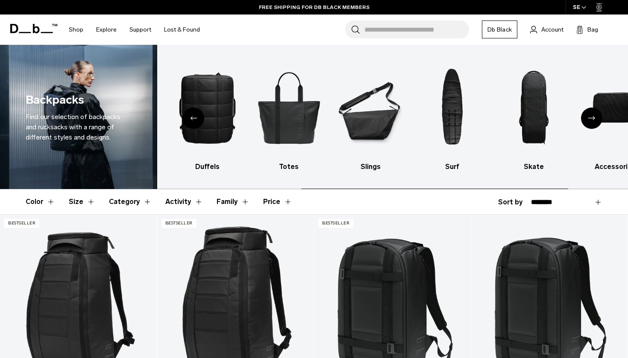
click at [589, 117] on icon "Next slide" at bounding box center [591, 118] width 7 height 4
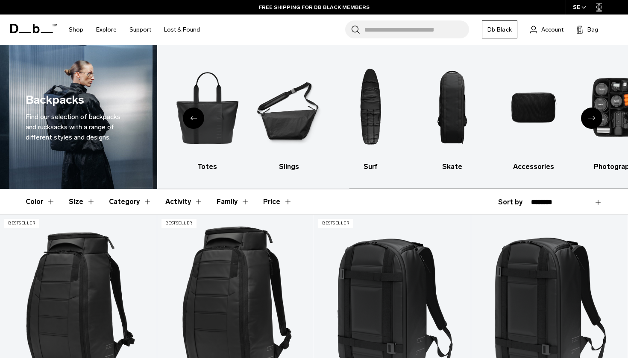
click at [589, 117] on icon "Next slide" at bounding box center [591, 118] width 7 height 4
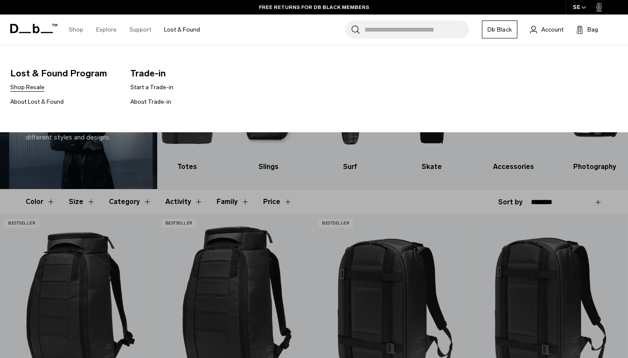
click at [32, 88] on link "Shop Resale" at bounding box center [27, 87] width 34 height 9
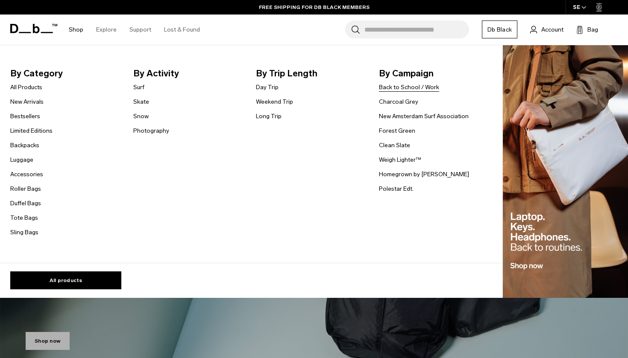
click at [388, 88] on link "Back to School / Work" at bounding box center [409, 87] width 60 height 9
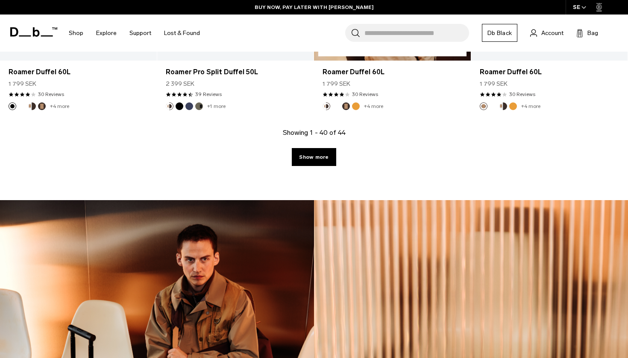
scroll to position [3241, 0]
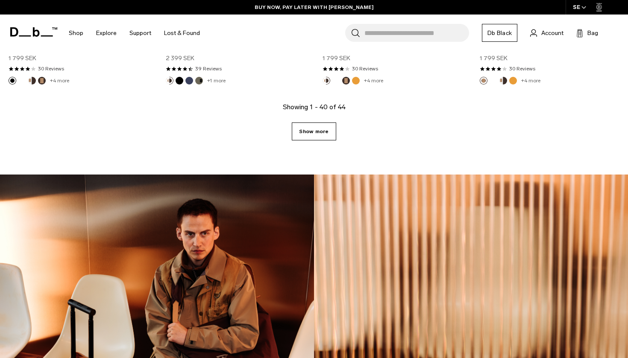
click at [325, 135] on link "Show more" at bounding box center [314, 132] width 44 height 18
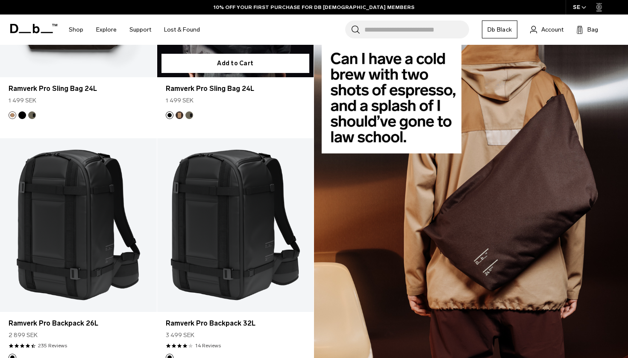
scroll to position [517, 0]
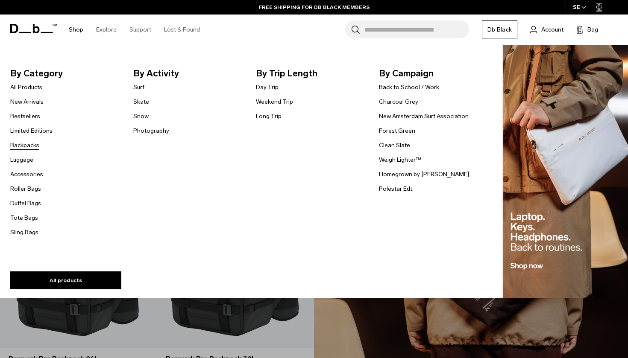
click at [31, 147] on link "Backpacks" at bounding box center [24, 145] width 29 height 9
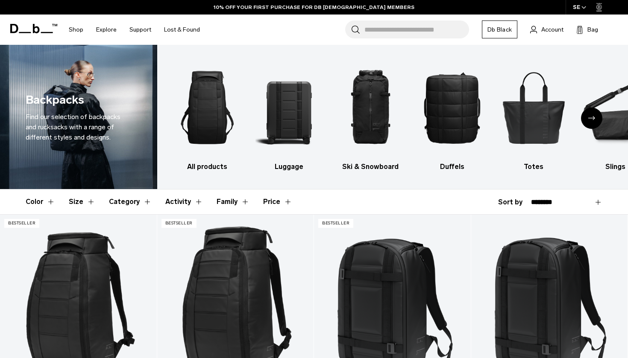
click at [132, 201] on button "Category" at bounding box center [130, 202] width 43 height 25
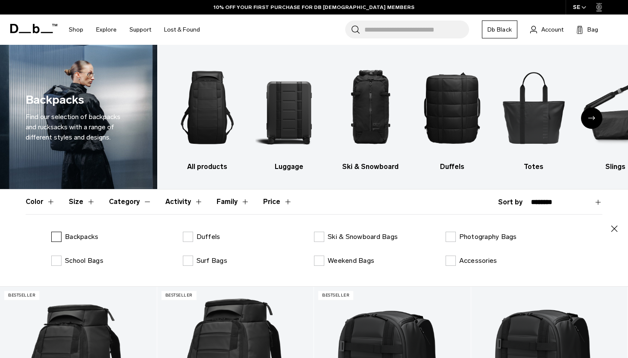
click at [58, 237] on label "Backpacks" at bounding box center [74, 237] width 47 height 10
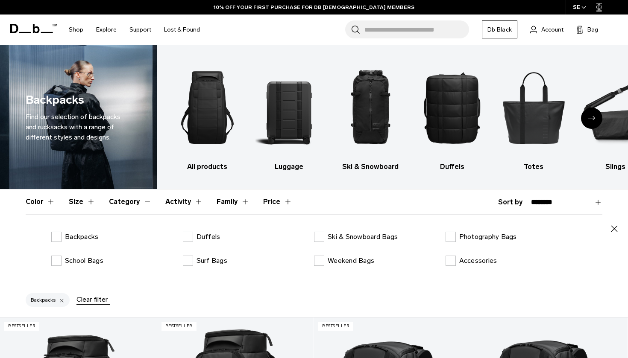
click at [126, 200] on button "Category" at bounding box center [130, 202] width 43 height 25
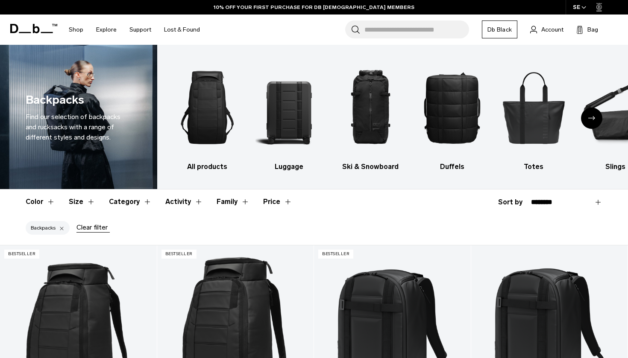
click at [82, 200] on button "Size" at bounding box center [82, 202] width 26 height 25
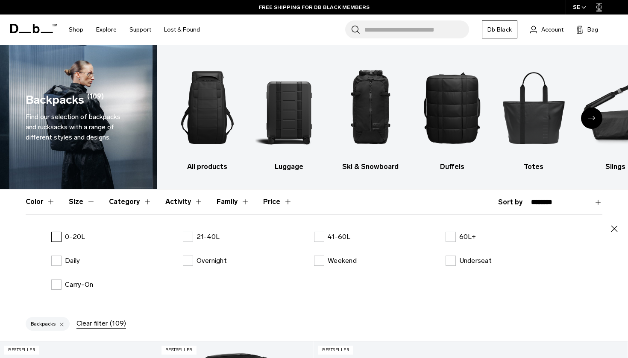
click at [61, 240] on label "0-20L" at bounding box center [68, 237] width 34 height 10
click at [86, 203] on button "Size" at bounding box center [82, 202] width 26 height 25
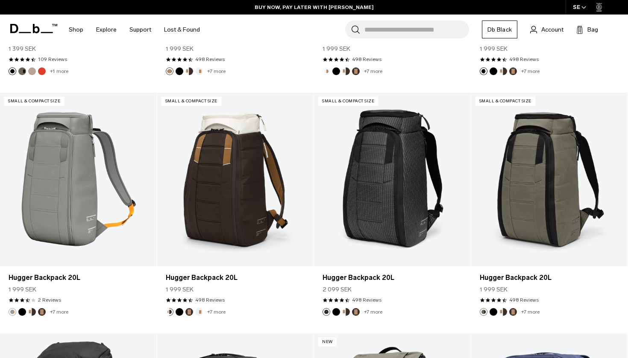
scroll to position [1119, 0]
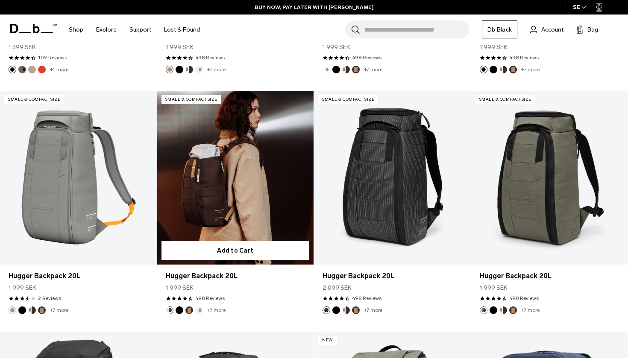
click at [231, 191] on link "Hugger Backpack 20L" at bounding box center [235, 178] width 157 height 174
